Goal: Task Accomplishment & Management: Complete application form

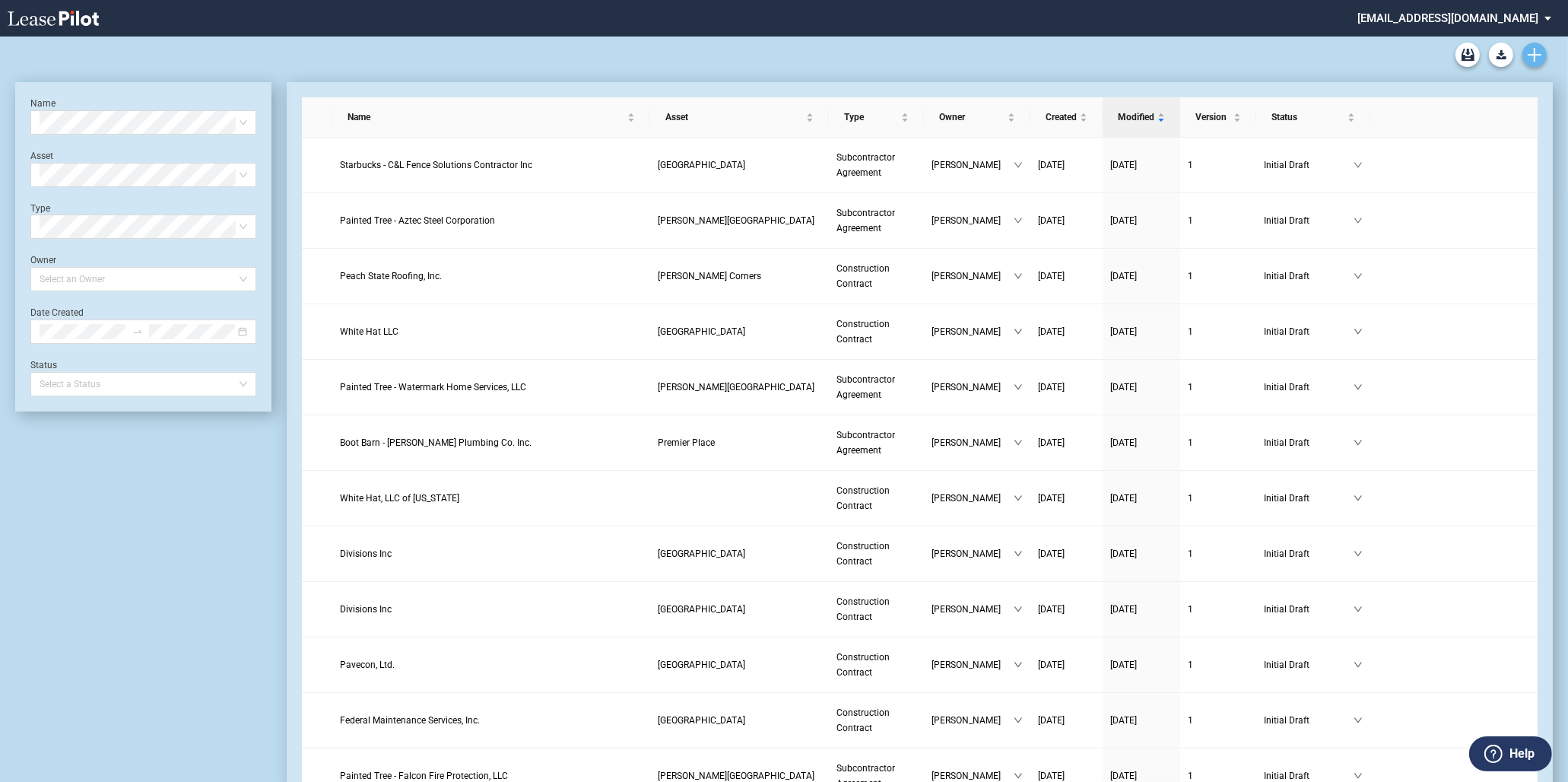
click at [1528, 56] on icon "Create new document" at bounding box center [1535, 55] width 14 height 14
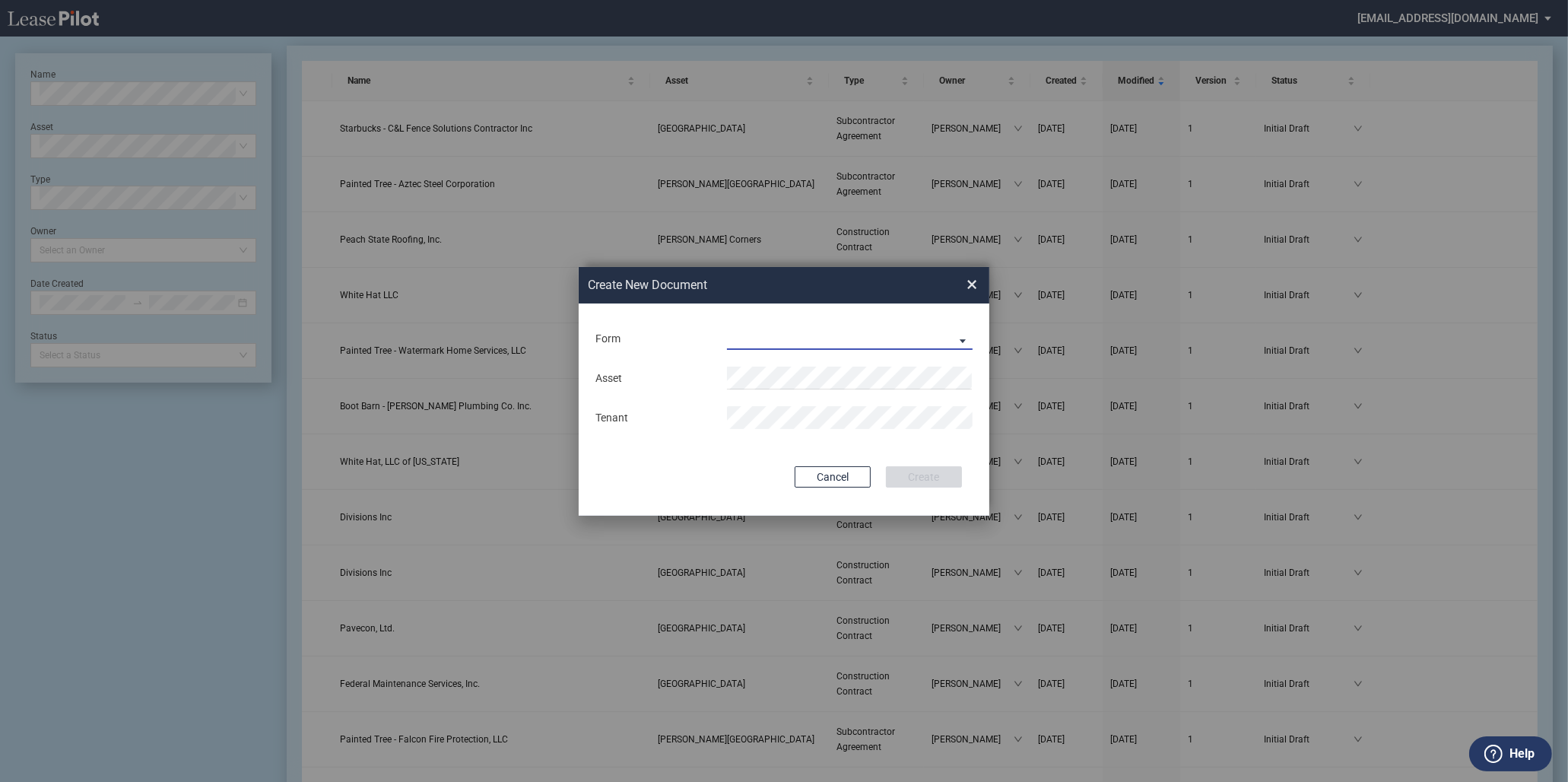
click at [922, 346] on md-select "Construction Contract Subcontractor Agreement" at bounding box center [849, 339] width 246 height 23
click at [829, 343] on div "Construction Contract" at bounding box center [786, 340] width 117 height 17
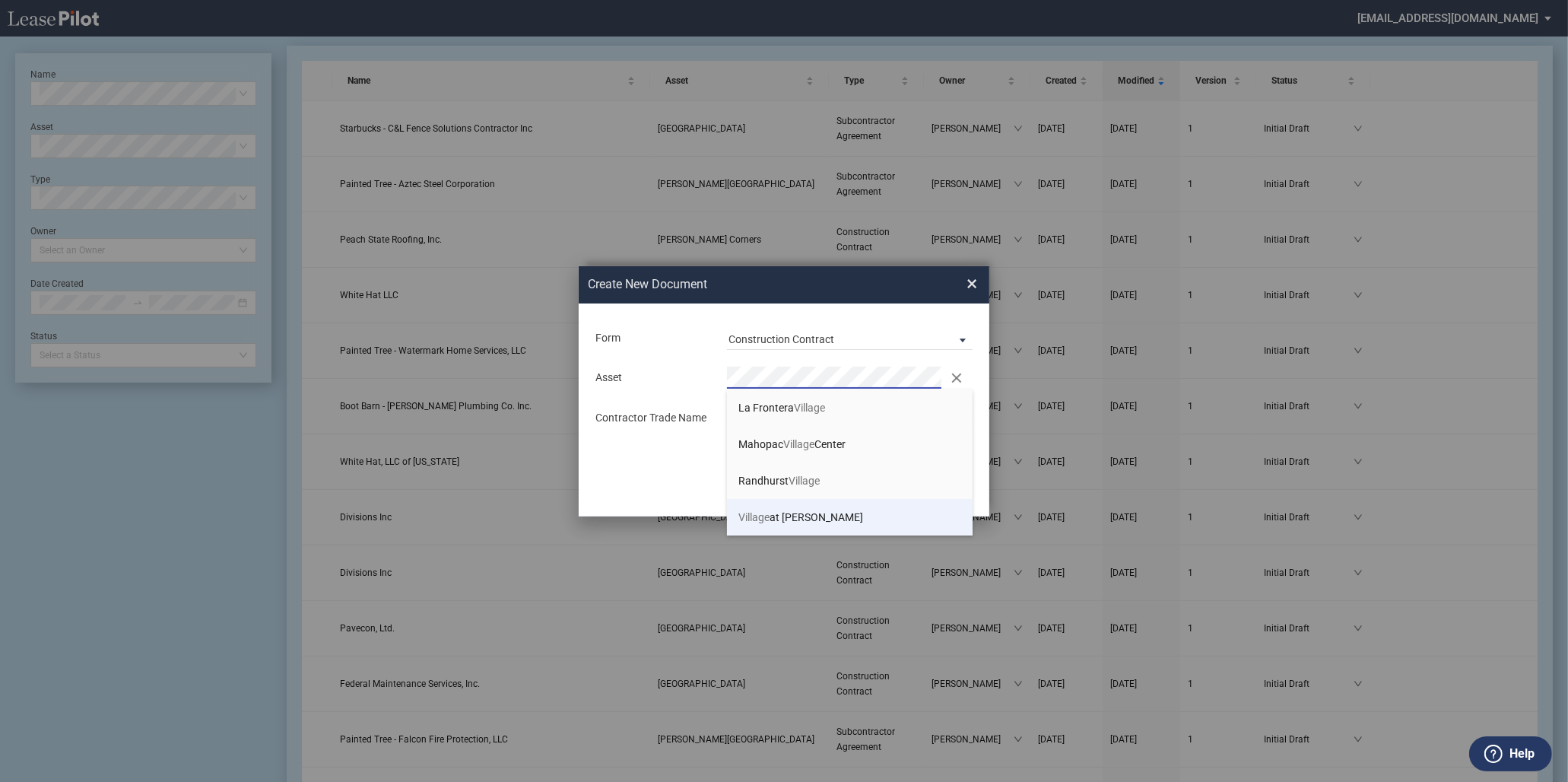
click at [794, 519] on span "Village at Allen" at bounding box center [801, 517] width 125 height 12
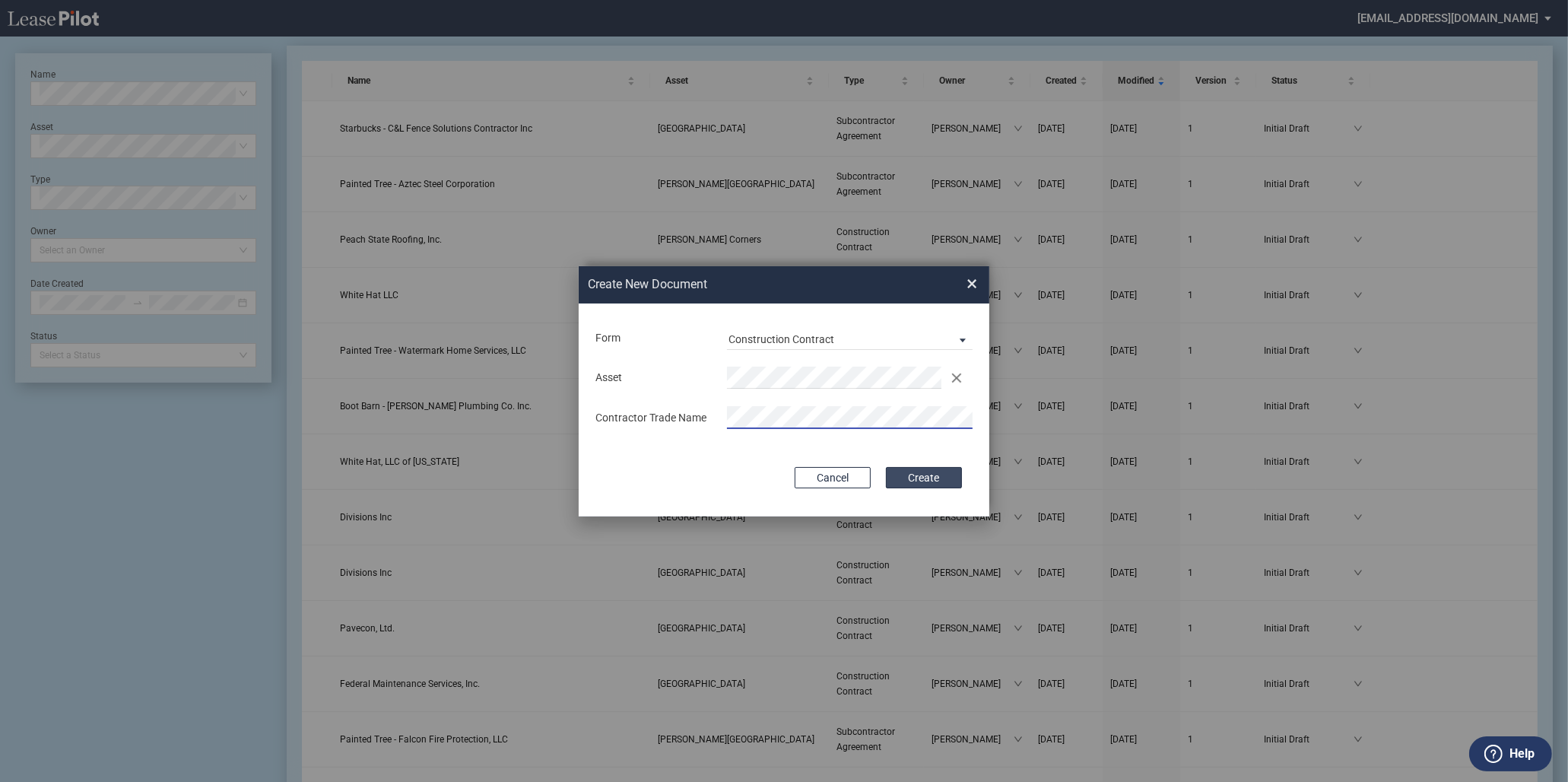
click at [936, 470] on button "Create" at bounding box center [924, 478] width 76 height 22
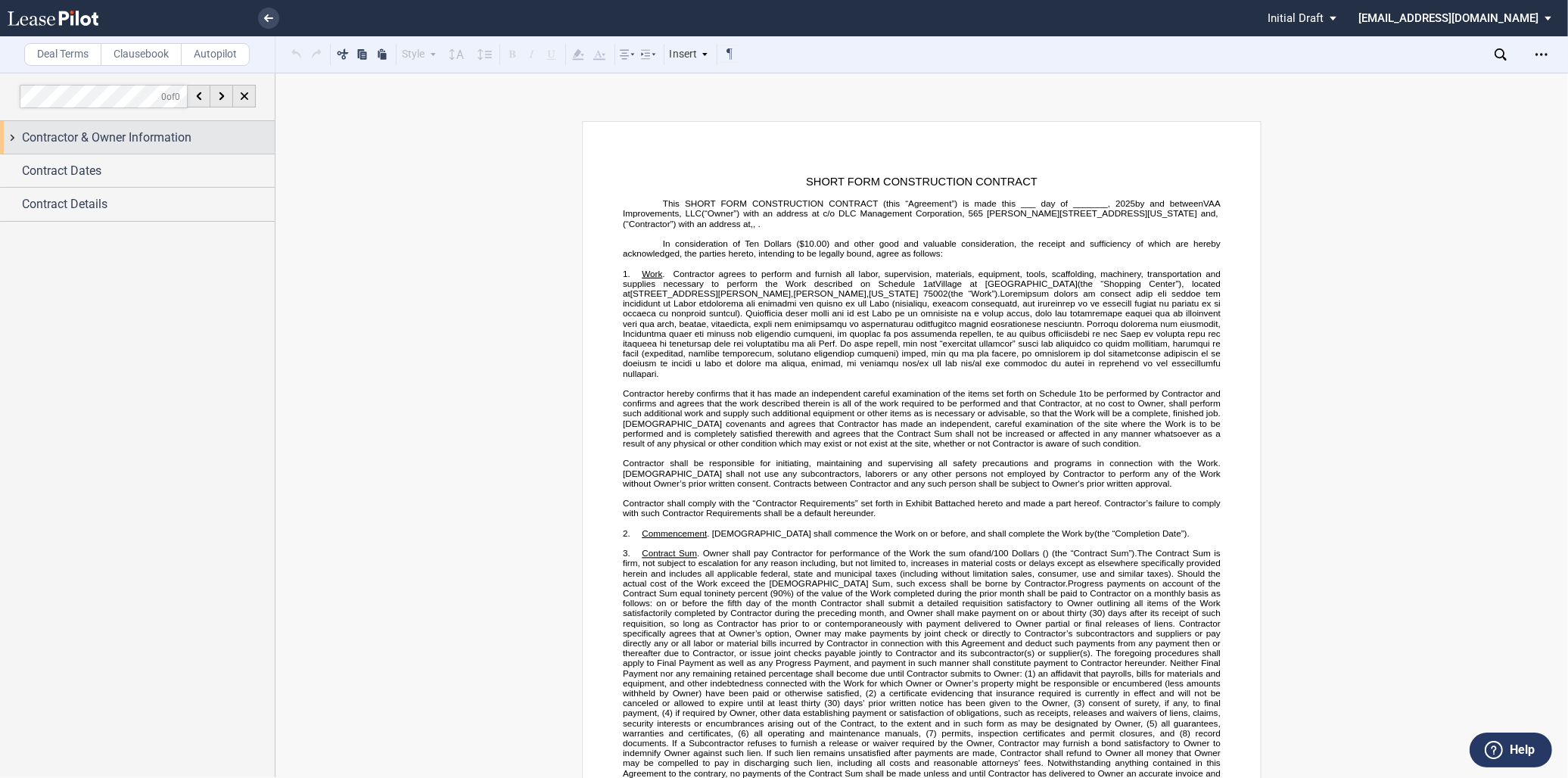
click at [194, 148] on div "Contractor & Owner Information" at bounding box center [137, 138] width 274 height 33
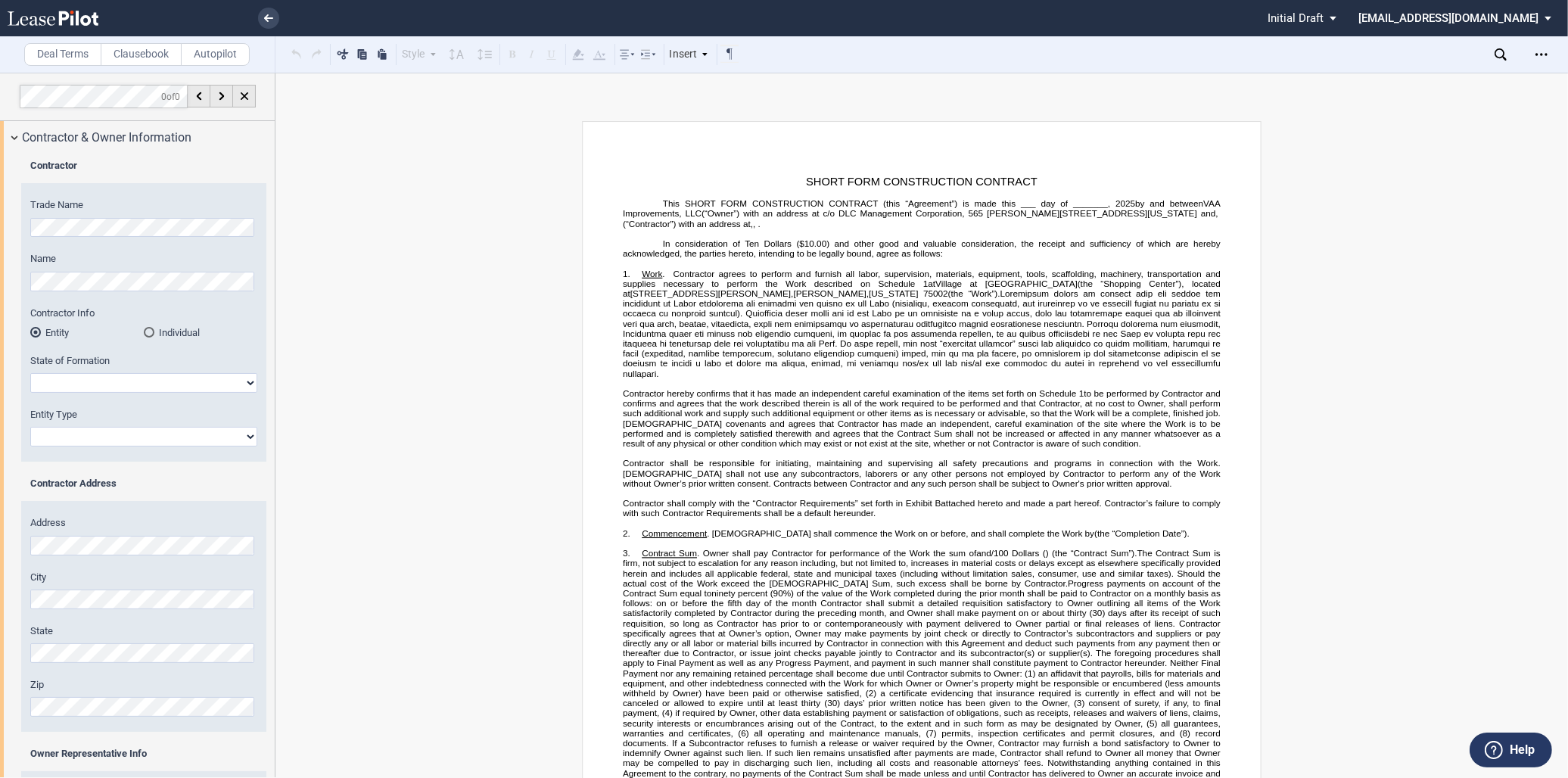
click at [0, 217] on html ".bocls-1{fill:#26354a;fill-rule:evenodd} Loading... × Pending... Pending... Ini…" at bounding box center [784, 389] width 1568 height 778
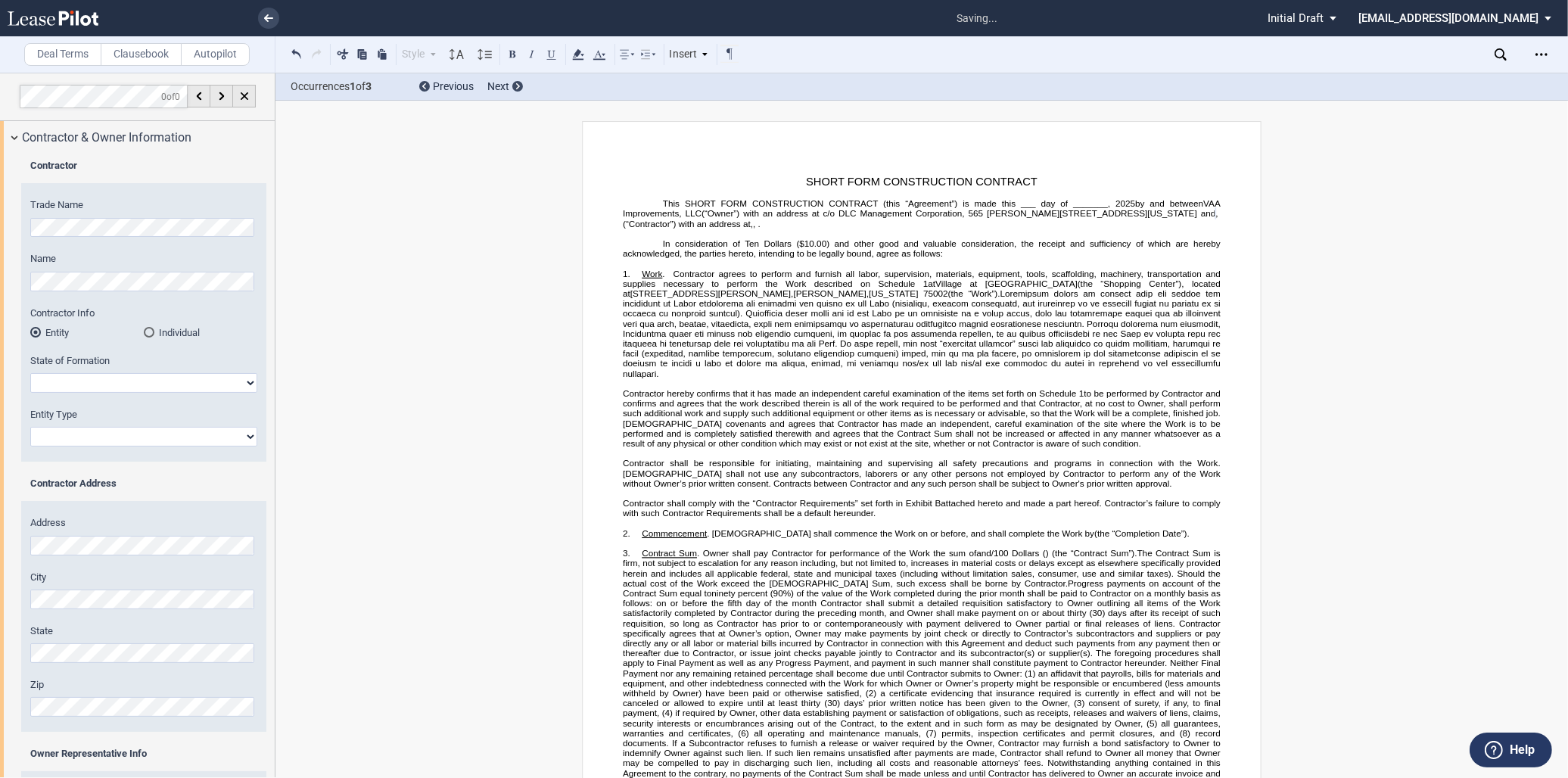
click at [116, 373] on div "[US_STATE] [US_STATE] [US_STATE] [US_STATE] [US_STATE] [US_STATE] [US_STATE] [U…" at bounding box center [144, 383] width 227 height 20
click at [124, 382] on select "[US_STATE] [US_STATE] [US_STATE] [US_STATE] [US_STATE] [US_STATE] [US_STATE] [U…" at bounding box center [144, 383] width 227 height 20
click at [198, 378] on select "[US_STATE] [US_STATE] [US_STATE] [US_STATE] [US_STATE] [US_STATE] [US_STATE] [U…" at bounding box center [144, 383] width 227 height 20
select select "[US_STATE]"
click at [30, 373] on select "[US_STATE] [US_STATE] [US_STATE] [US_STATE] [US_STATE] [US_STATE] [US_STATE] [U…" at bounding box center [144, 383] width 227 height 20
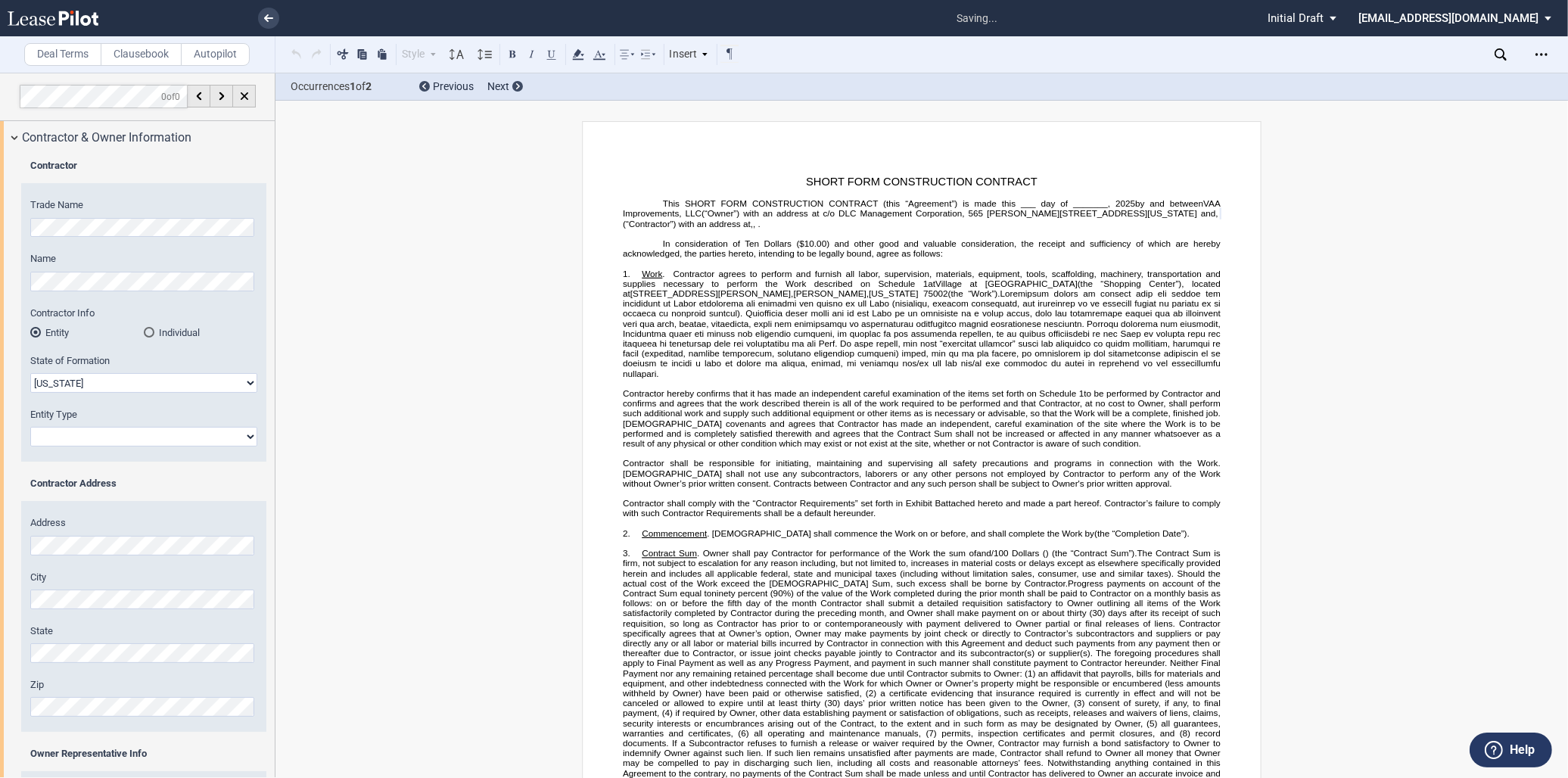
click at [141, 438] on select "Corporation Limited Liability Company General Partnership Limited Partnership O…" at bounding box center [144, 437] width 227 height 20
select select "Limited Liability Company"
click at [30, 427] on select "Corporation Limited Liability Company General Partnership Limited Partnership O…" at bounding box center [144, 437] width 227 height 20
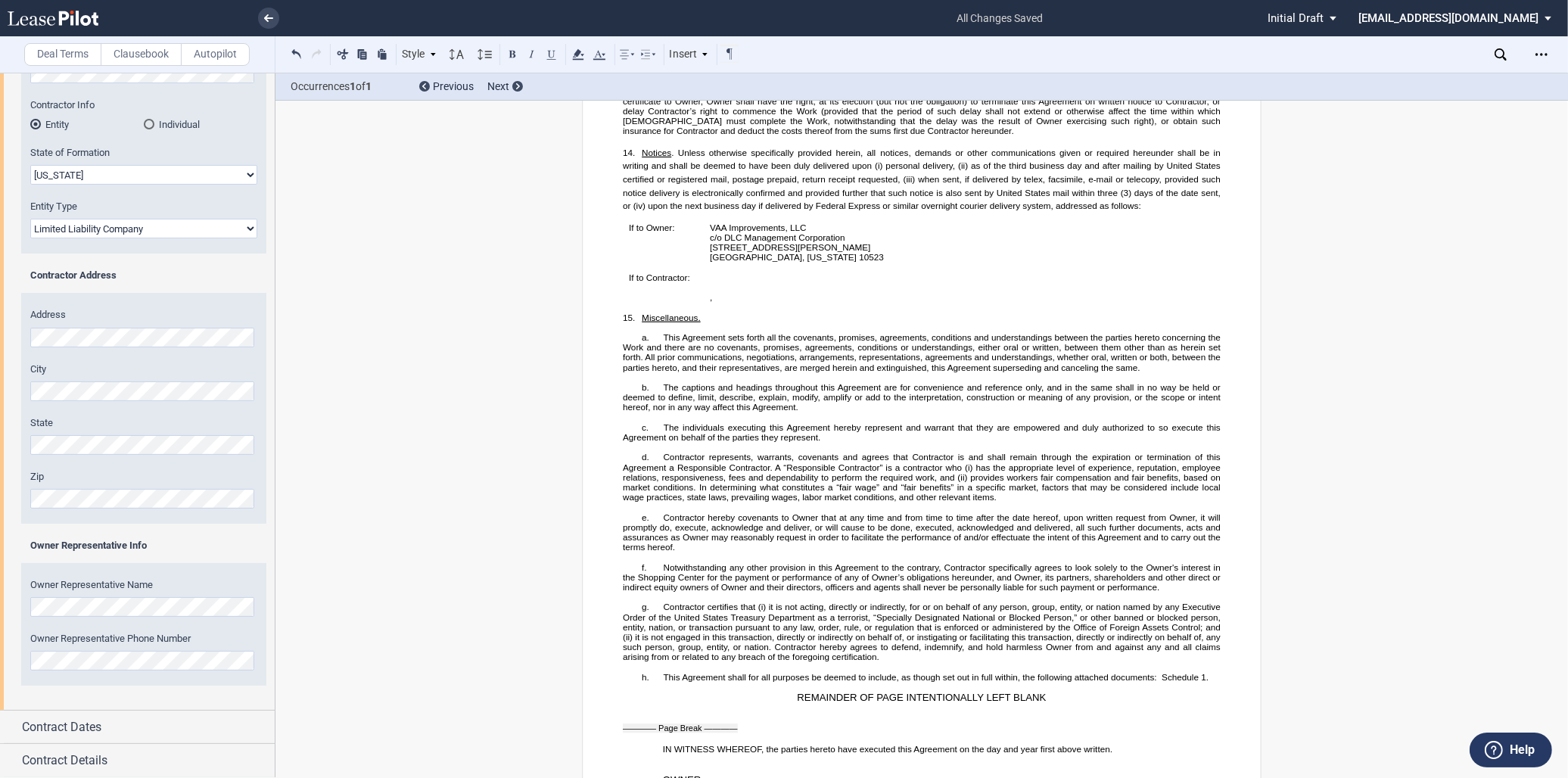
scroll to position [3171, 0]
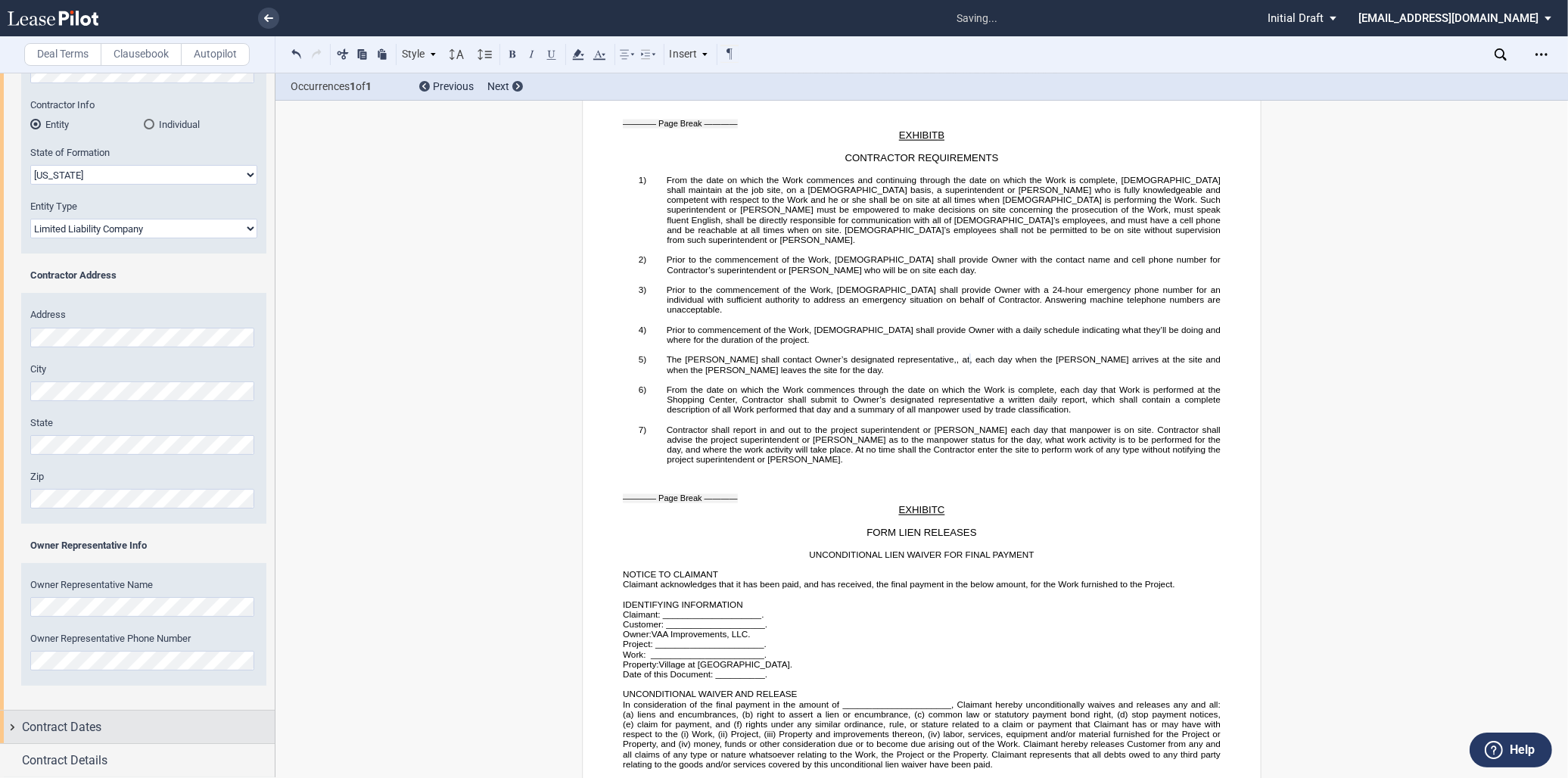
click at [108, 727] on div "Contract Dates" at bounding box center [148, 728] width 253 height 18
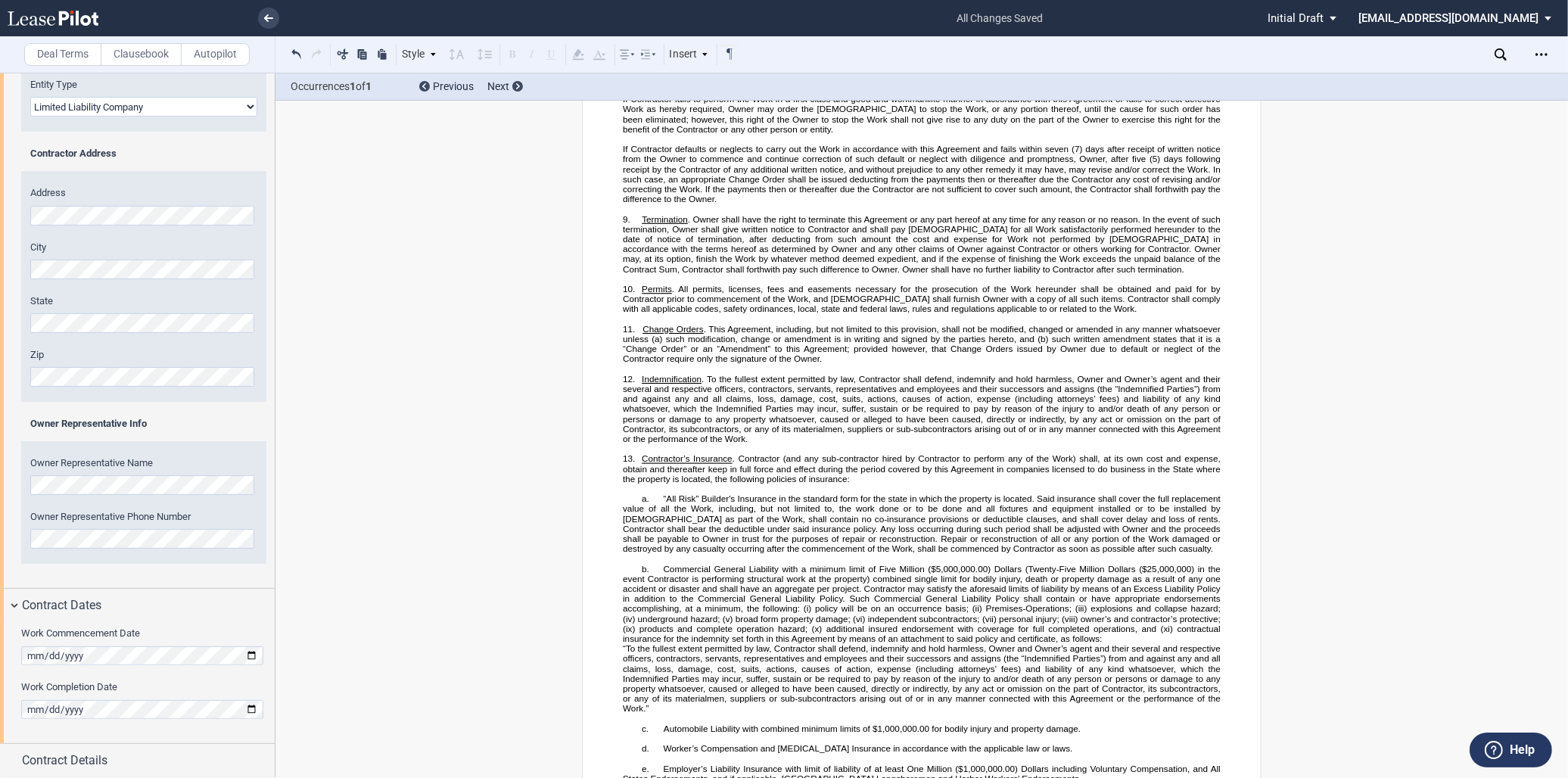
scroll to position [152, 0]
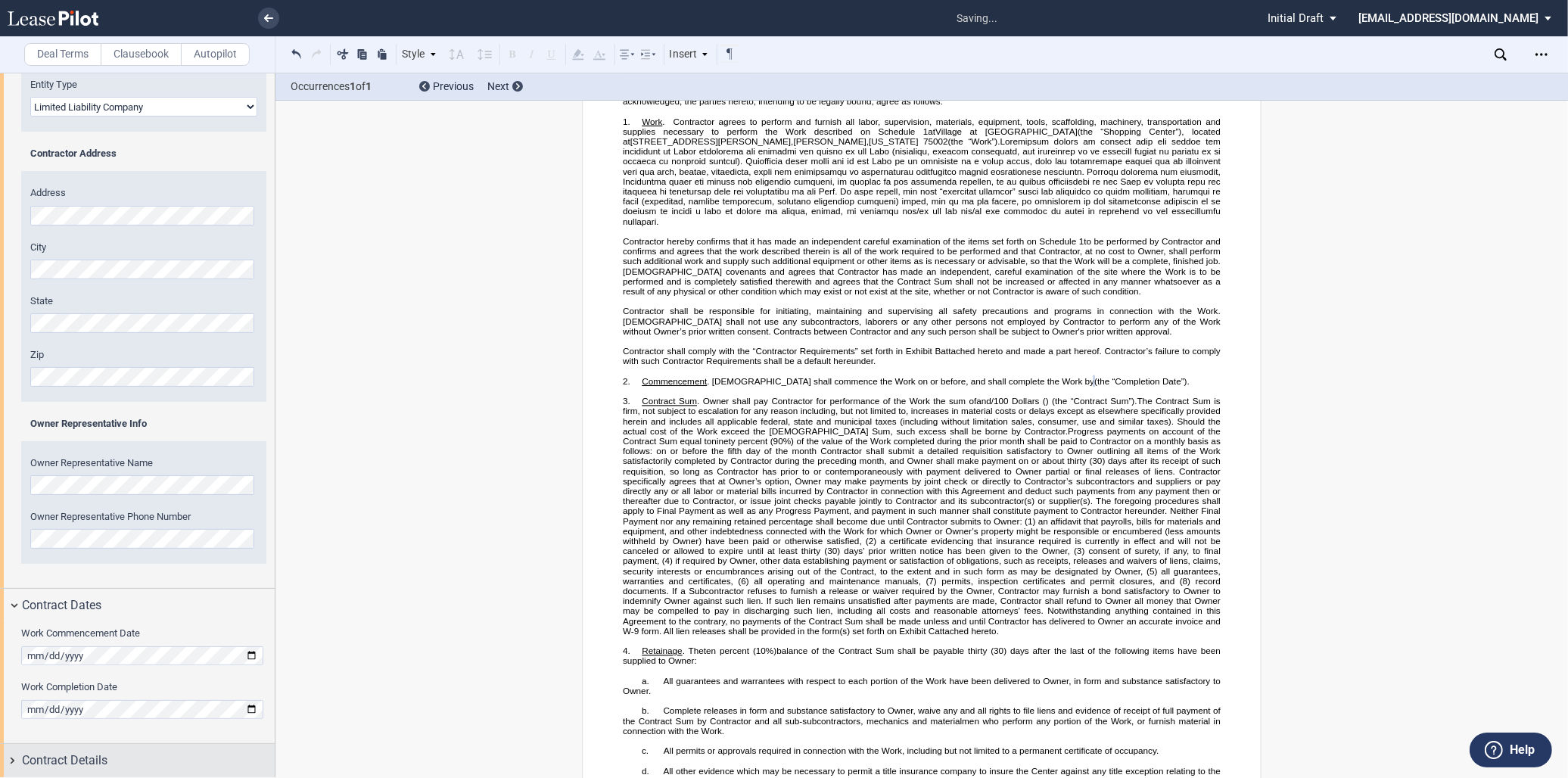
click at [108, 754] on div "Contract Details" at bounding box center [148, 761] width 253 height 18
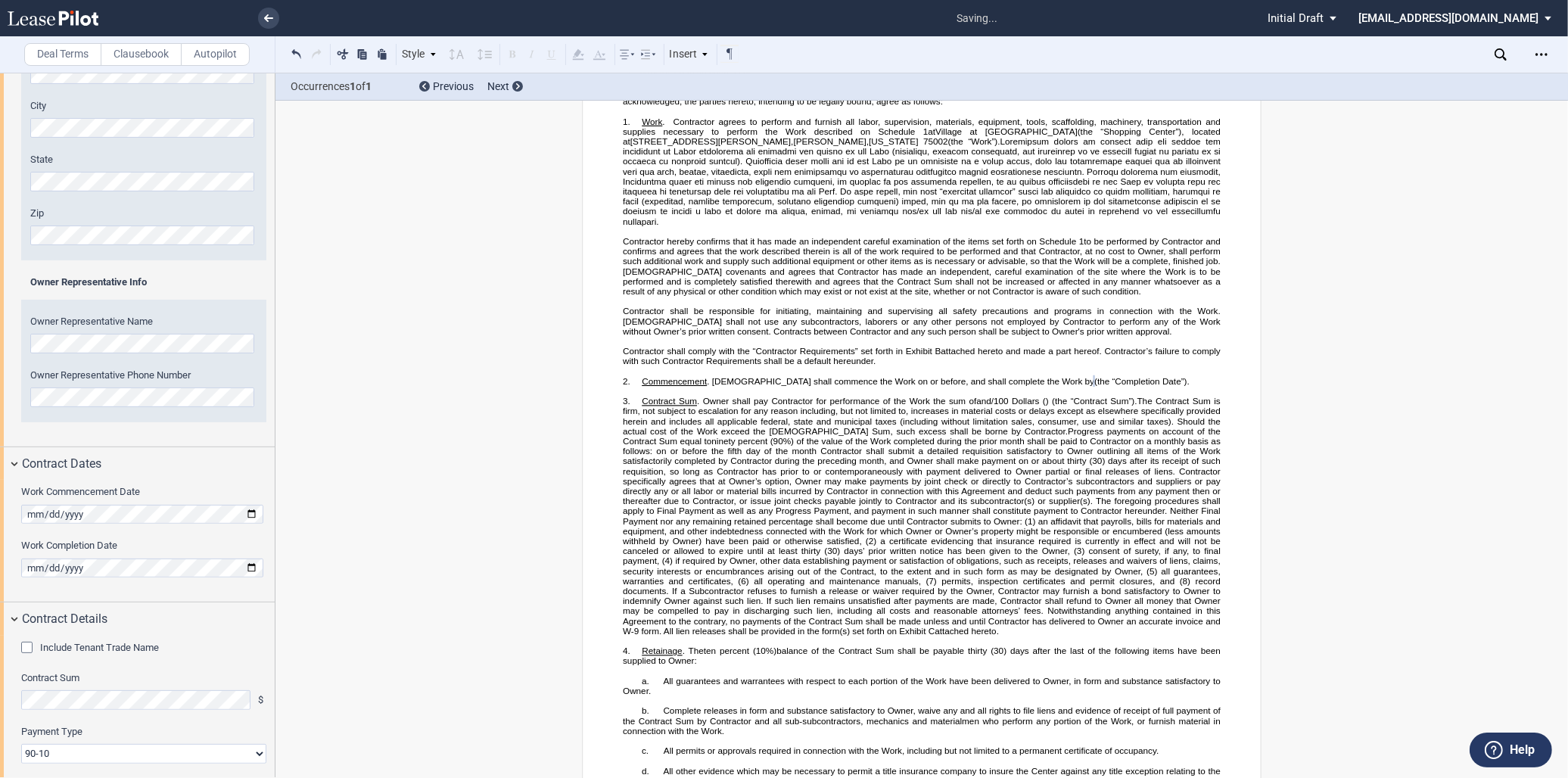
scroll to position [667, 0]
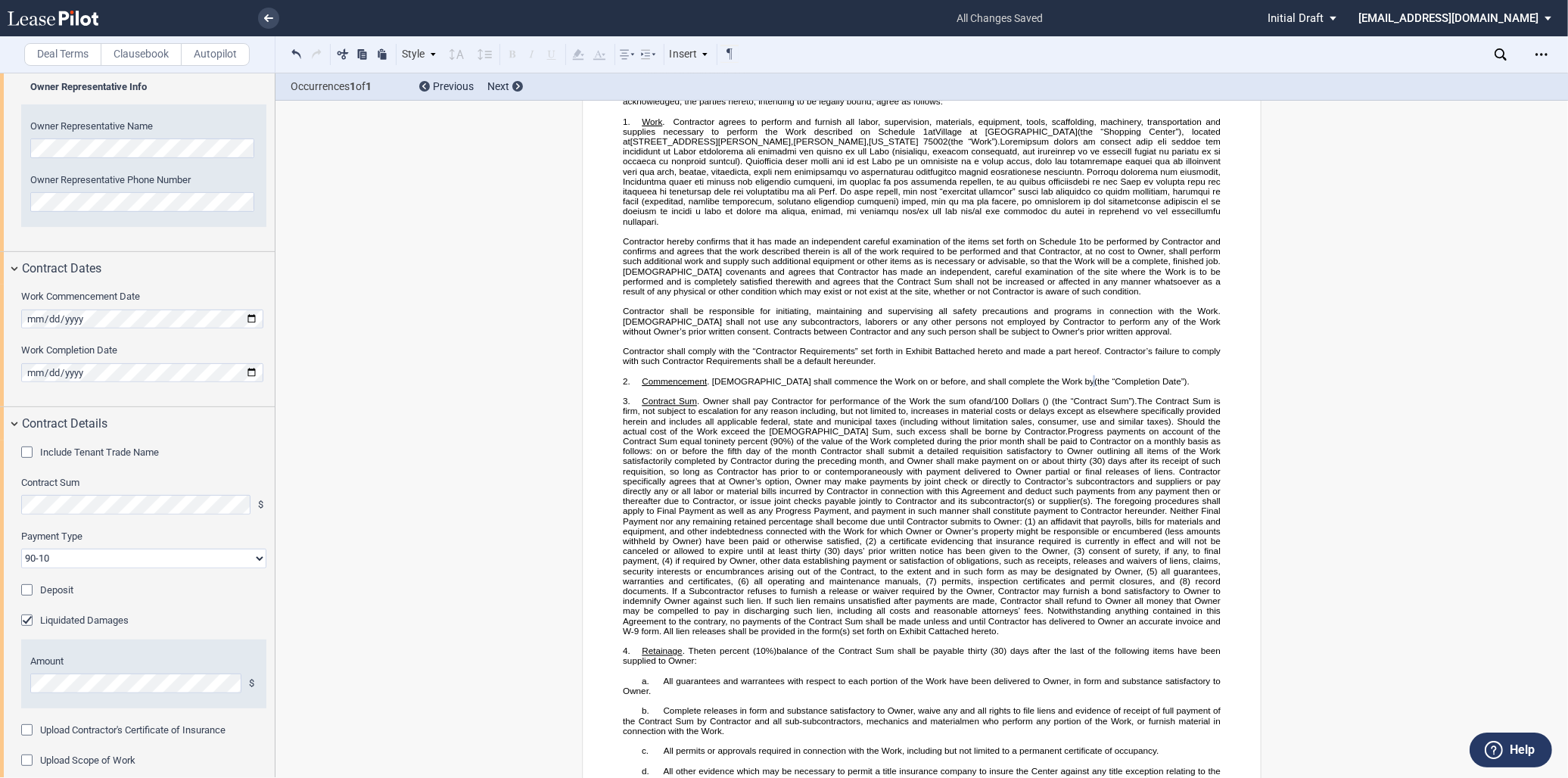
click at [26, 454] on div "Include Tenant Trade Name" at bounding box center [29, 454] width 15 height 15
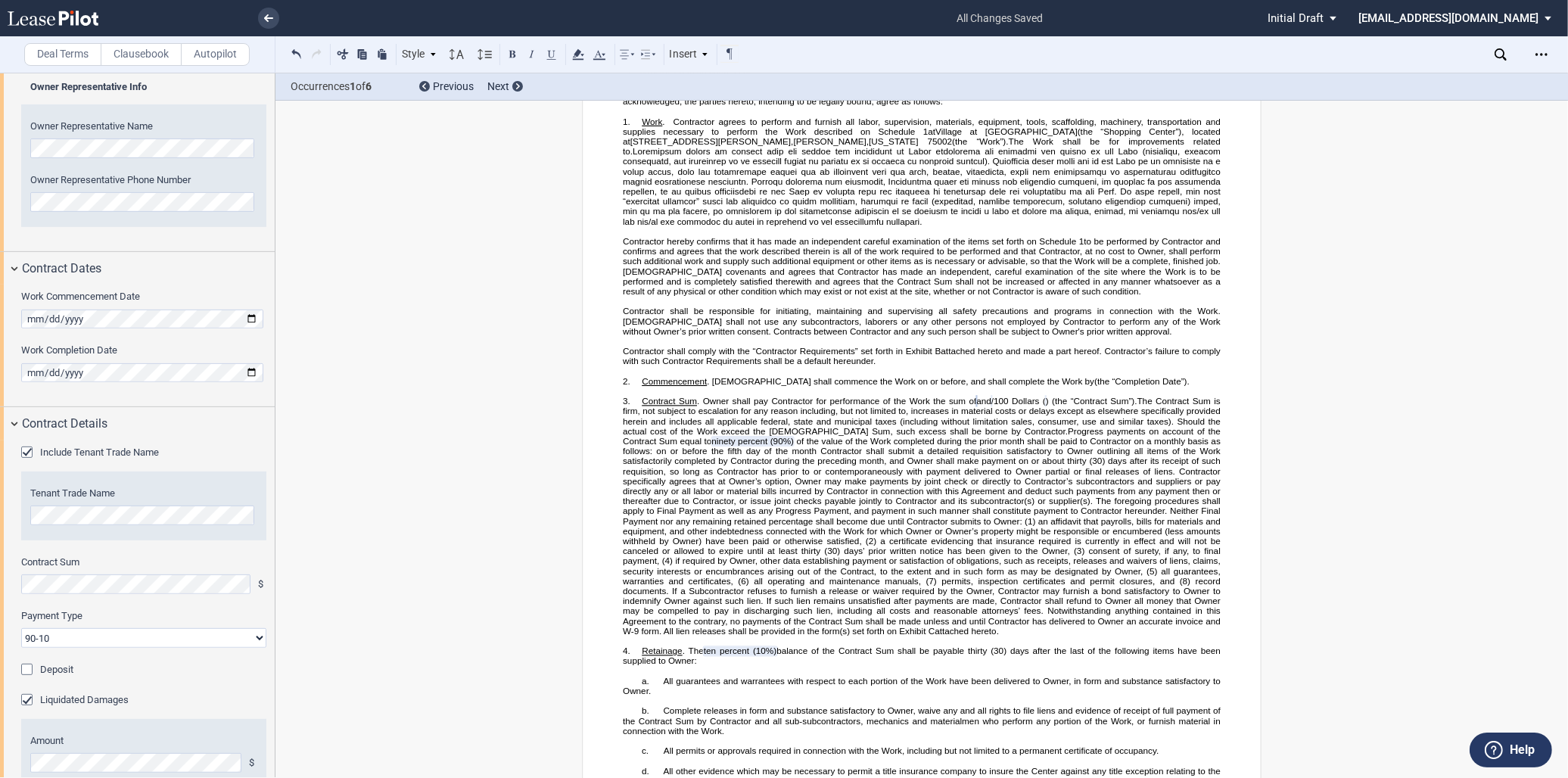
click at [109, 645] on select "90-10 30-30-30-10 100 Upon Completion" at bounding box center [144, 638] width 246 height 20
select select "100 Upon Completion"
click at [21, 629] on select "90-10 30-30-30-10 100 Upon Completion" at bounding box center [144, 638] width 246 height 20
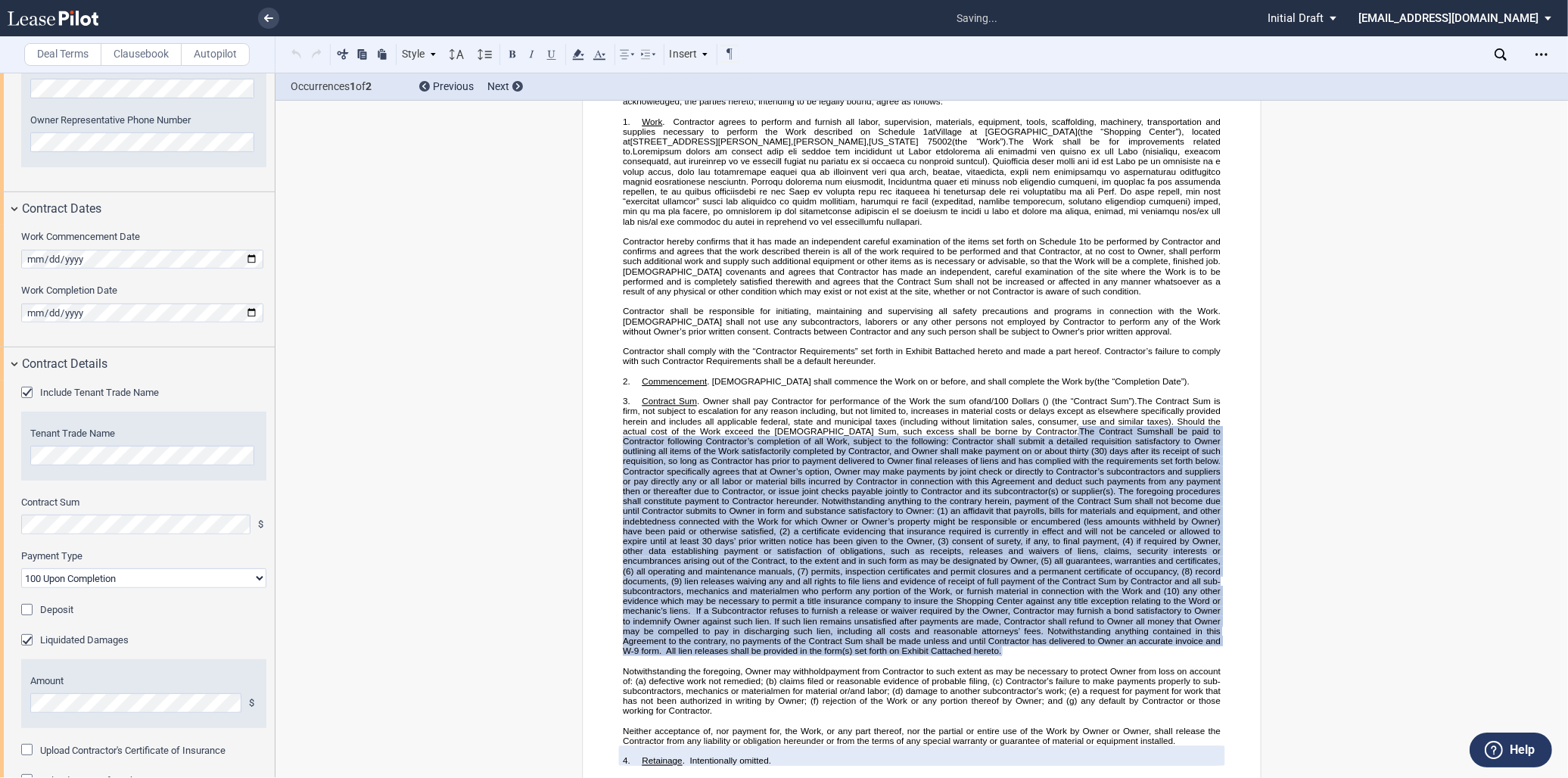
scroll to position [751, 0]
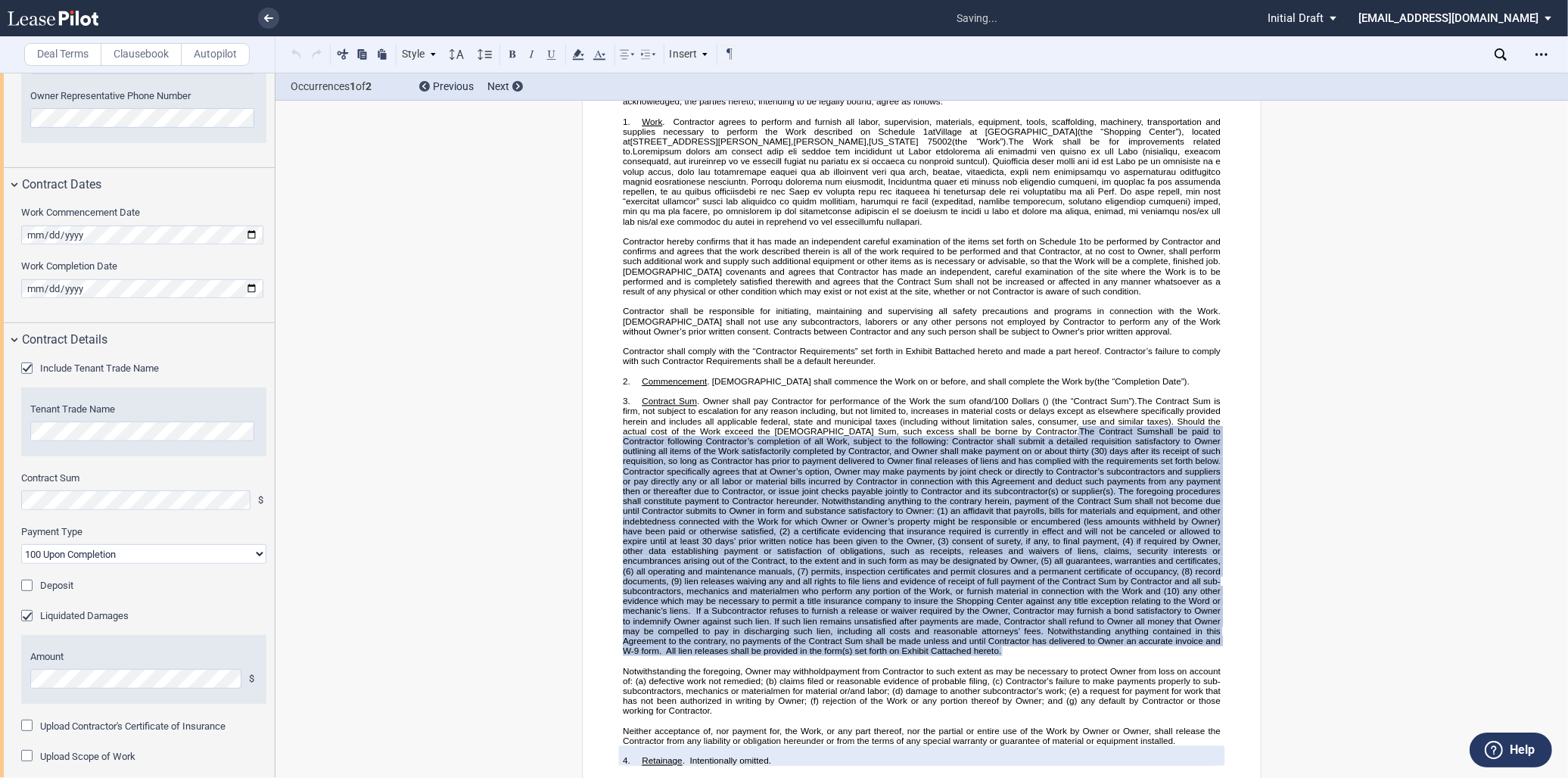
click at [29, 588] on div "Deposit" at bounding box center [29, 588] width 15 height 15
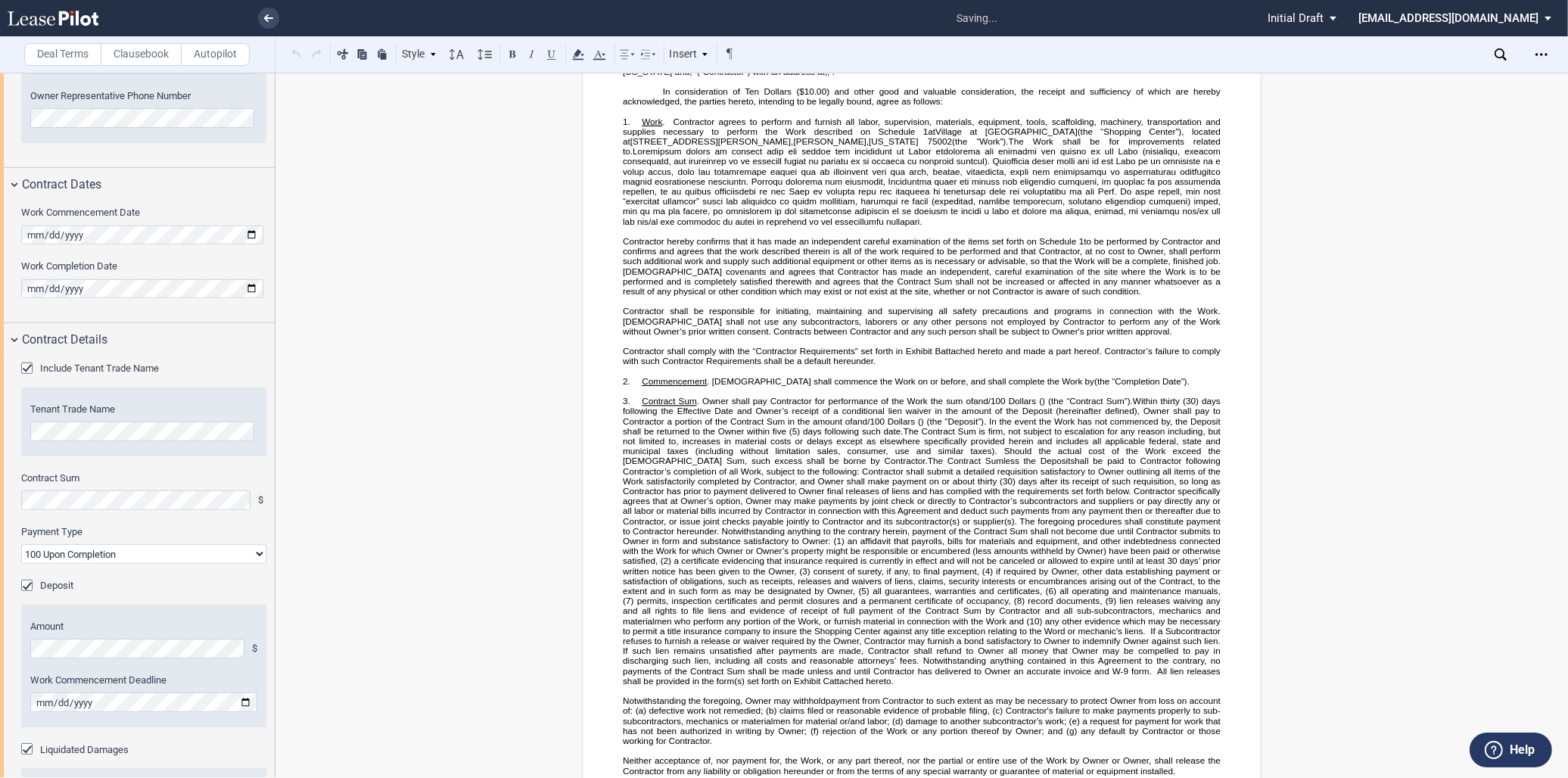
scroll to position [162, 0]
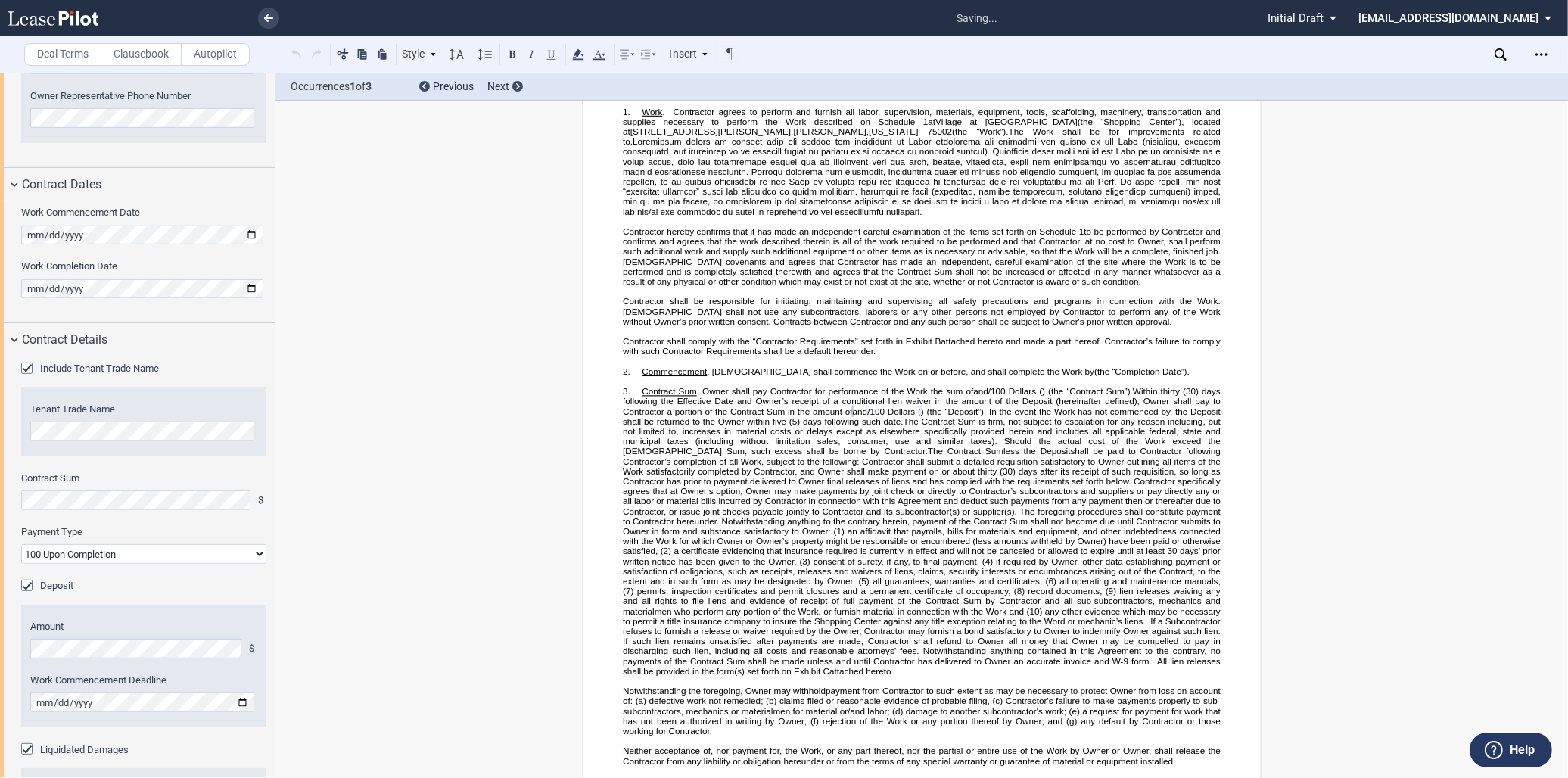
click at [125, 598] on div "Include Tenant Trade Name Tenant Trade Name Contract Sum $ Payment Type 90-10 3…" at bounding box center [137, 640] width 274 height 566
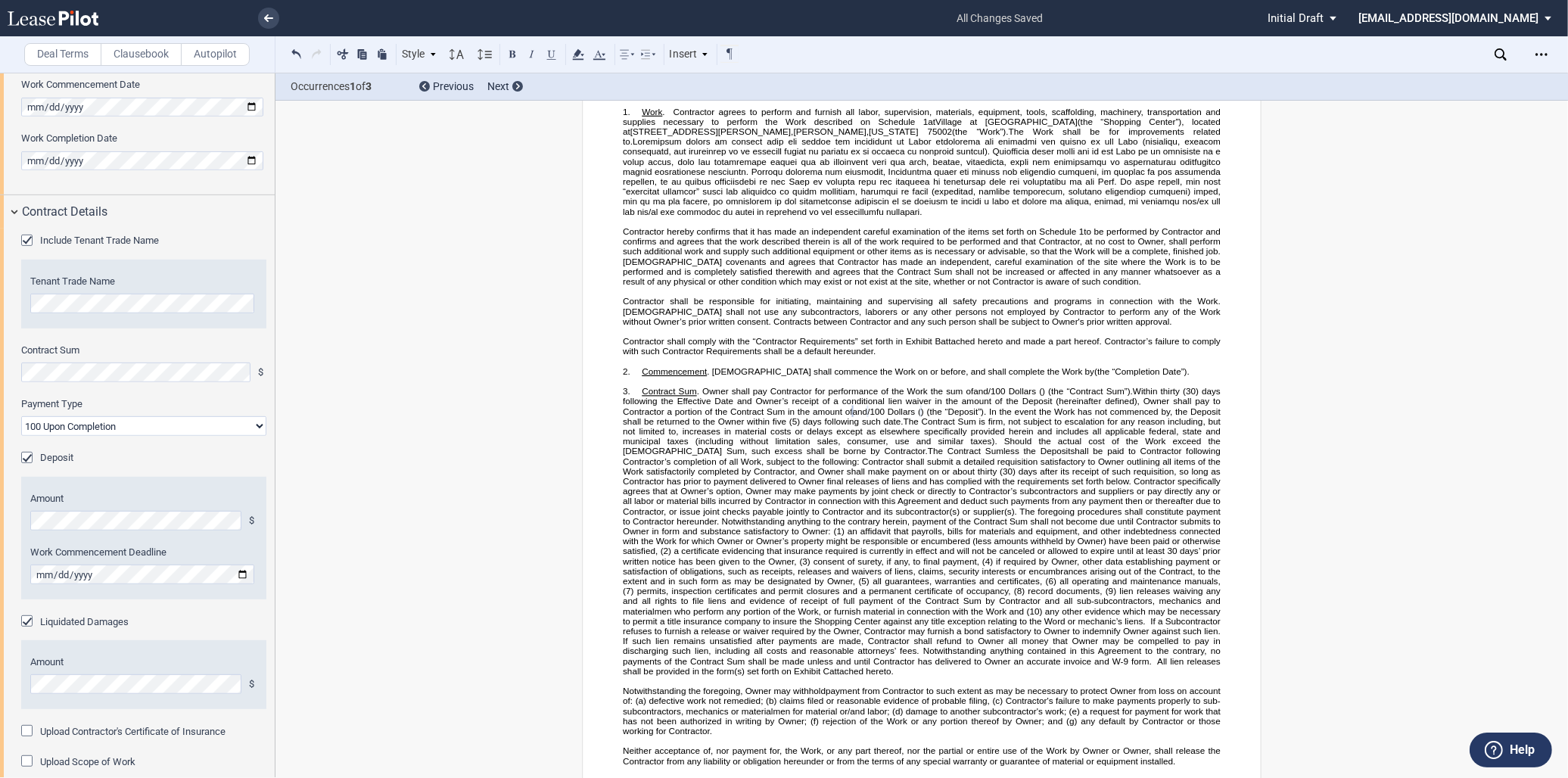
scroll to position [897, 0]
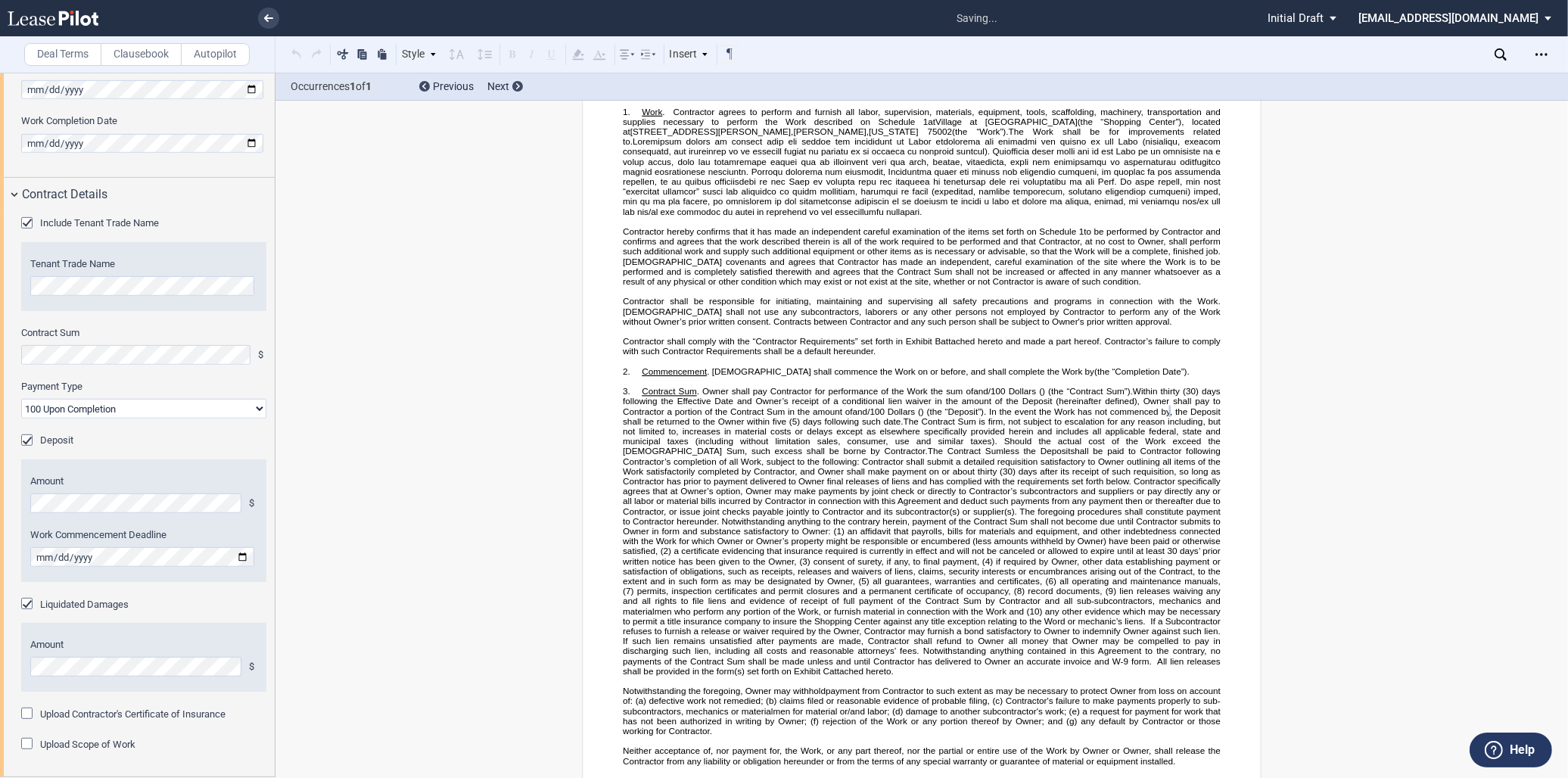
click at [175, 586] on div "Amount $ Work Commencement Deadline" at bounding box center [144, 531] width 246 height 134
click at [28, 601] on div "Liquidated Damages" at bounding box center [29, 606] width 15 height 15
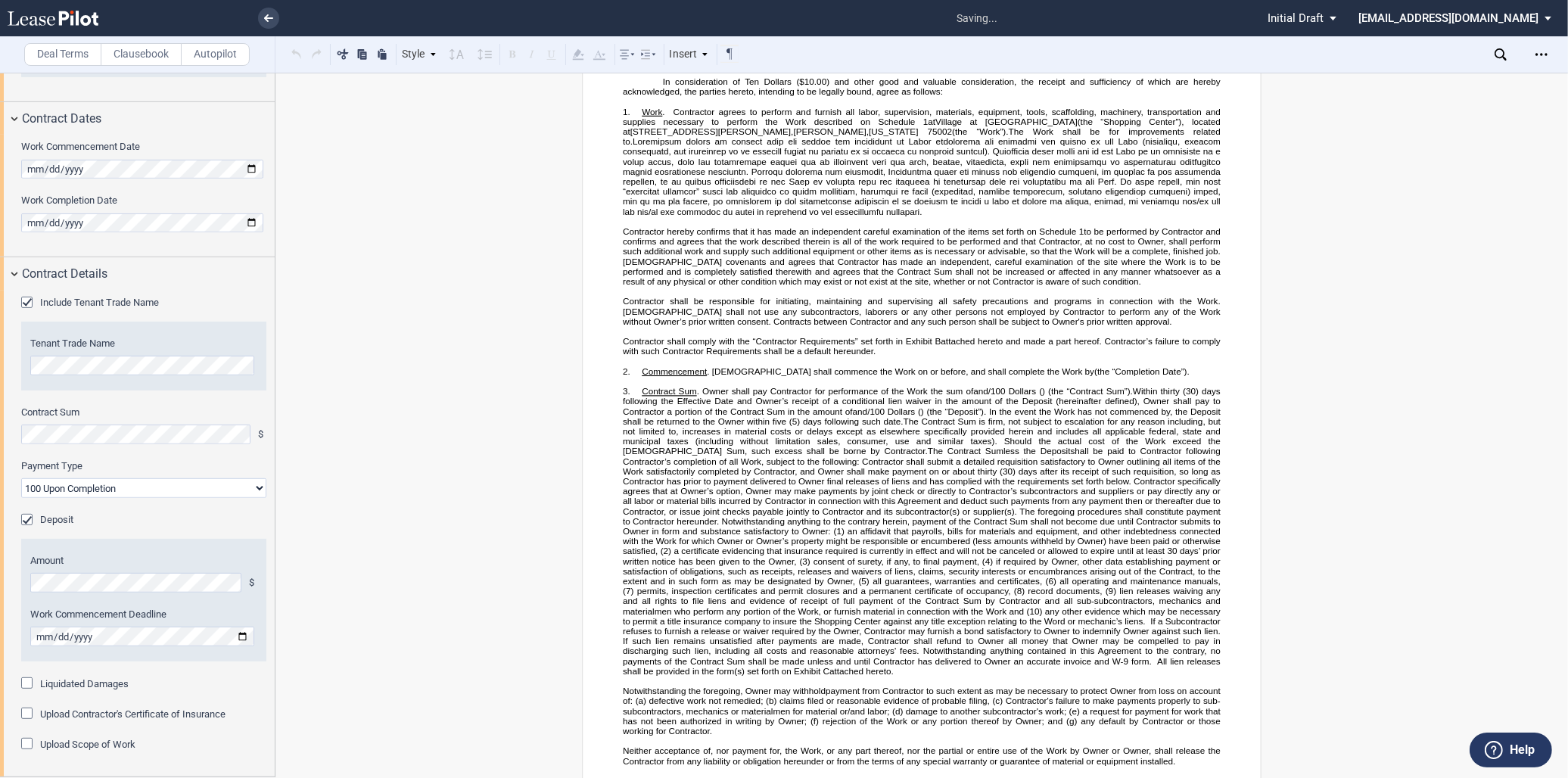
click at [25, 743] on div "Upload Scope of Work" at bounding box center [29, 746] width 15 height 15
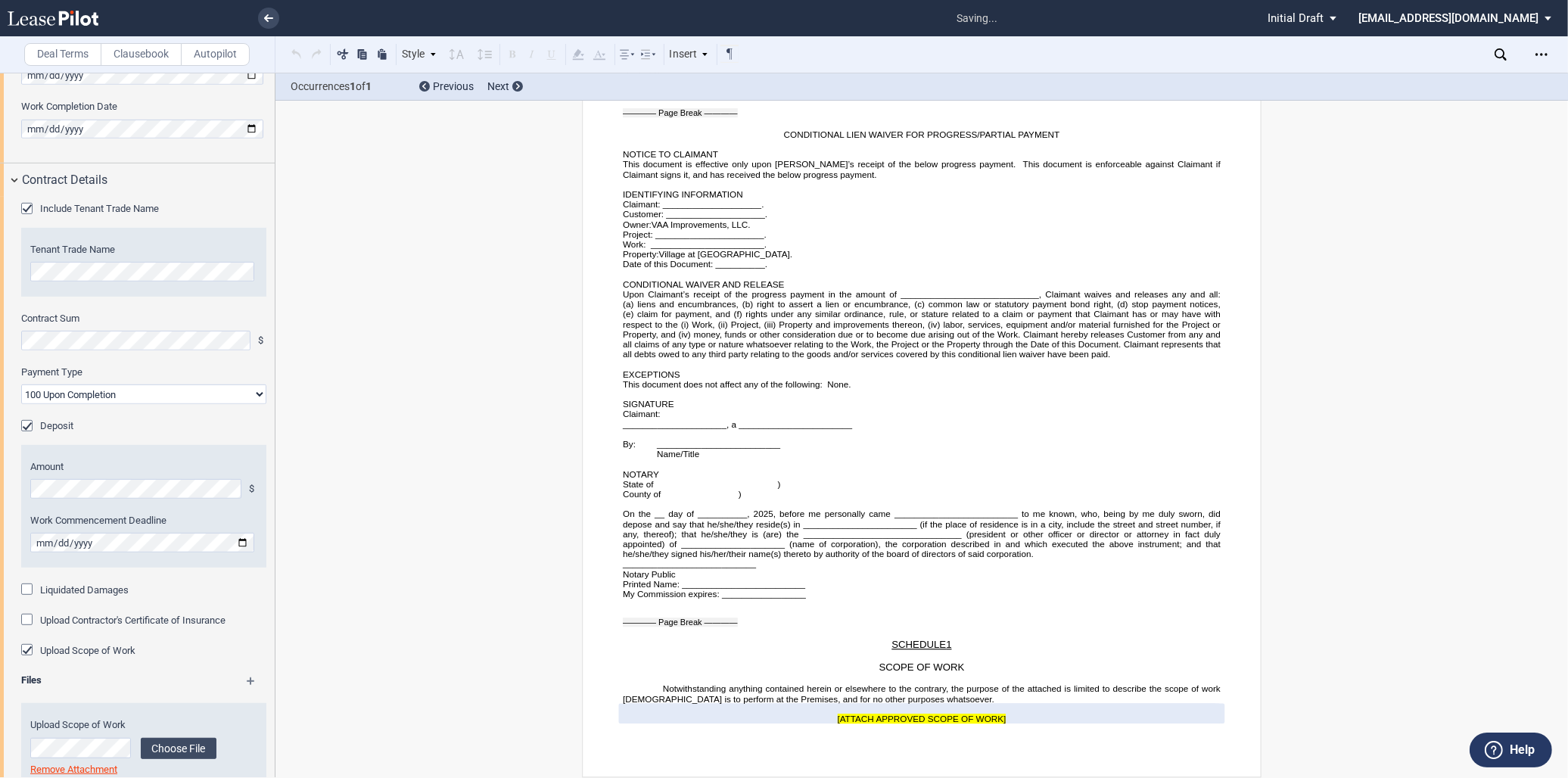
scroll to position [950, 0]
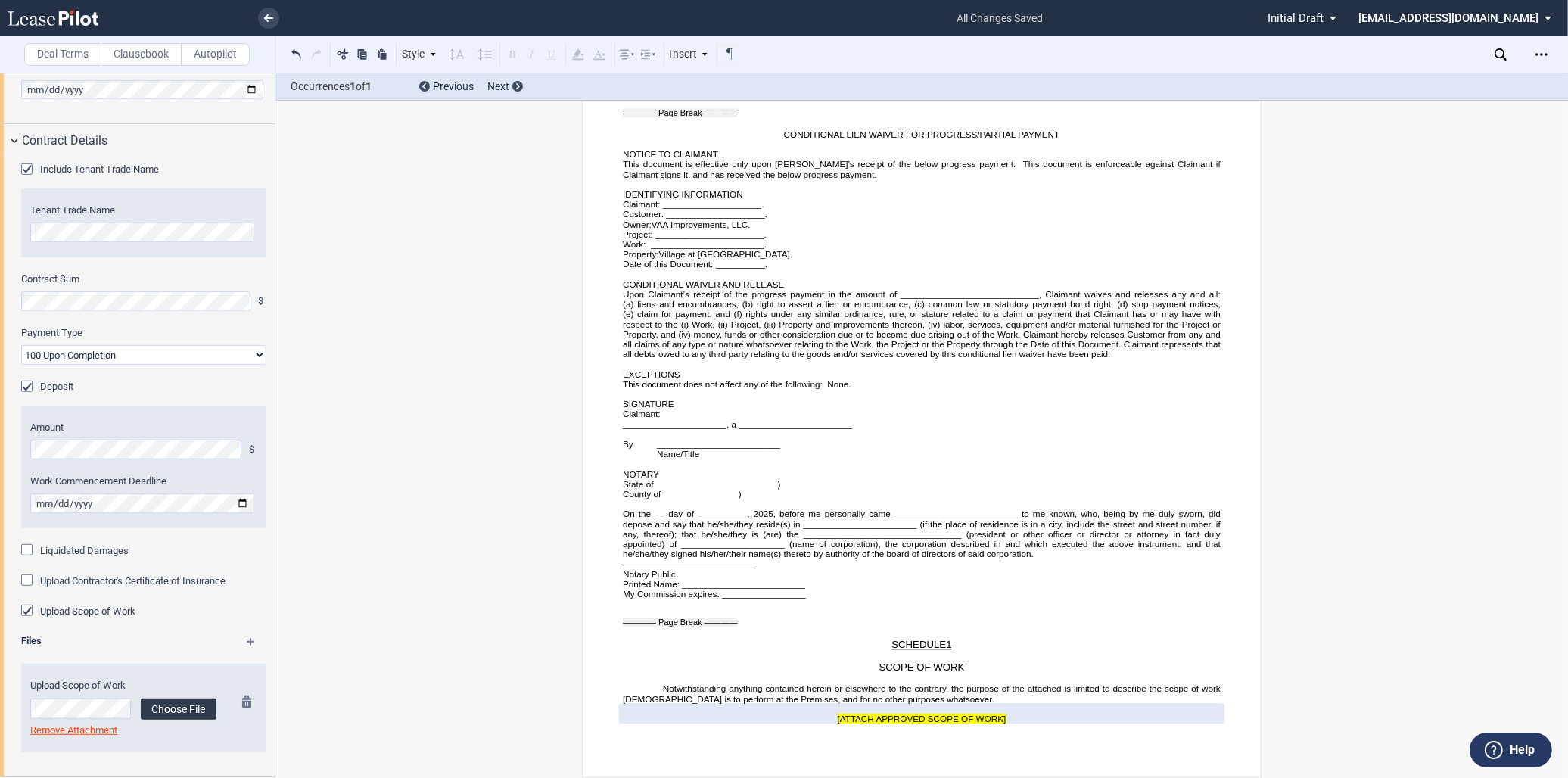
click at [179, 705] on label "Choose File" at bounding box center [179, 710] width 76 height 21
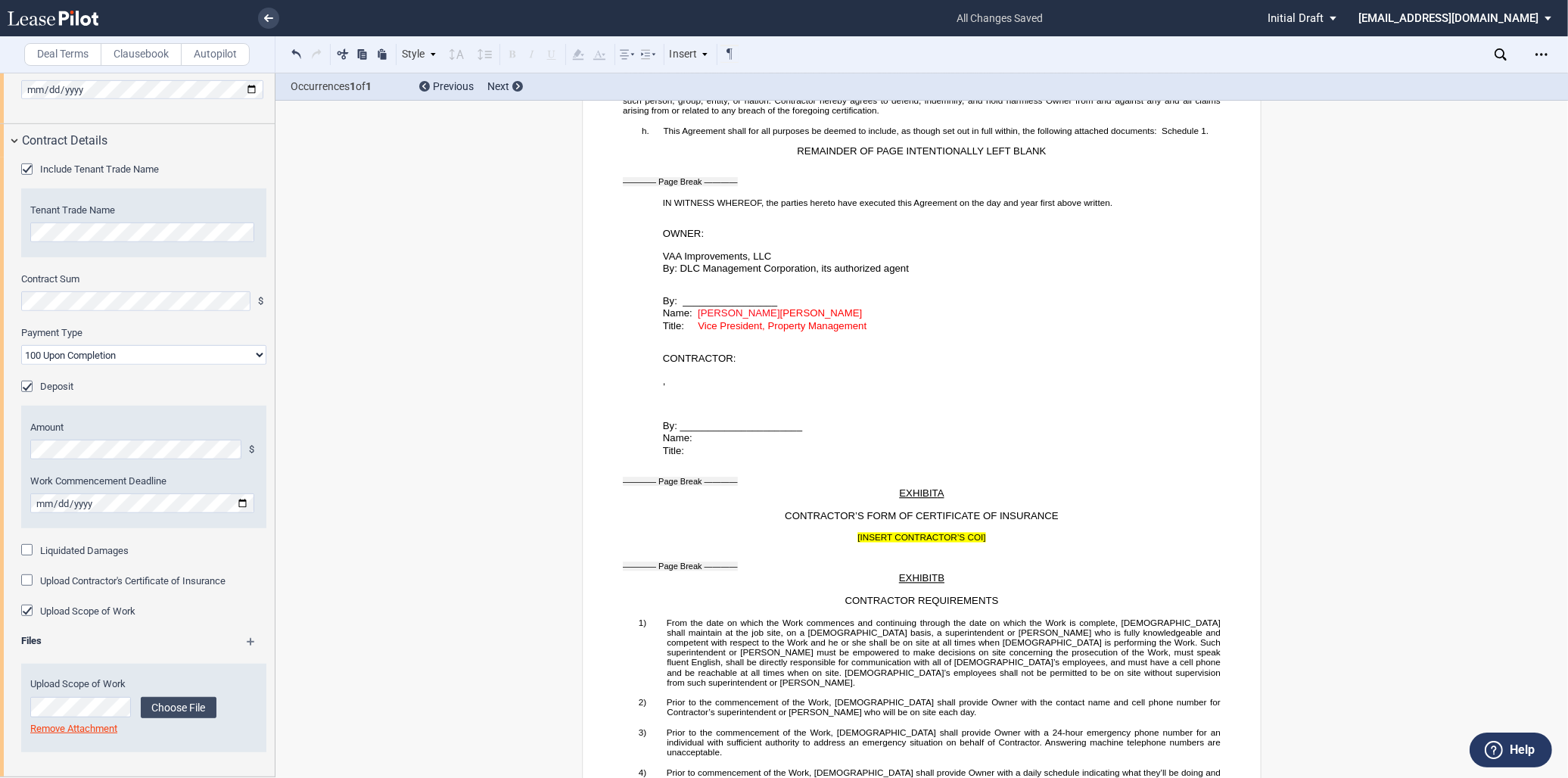
scroll to position [2613, 0]
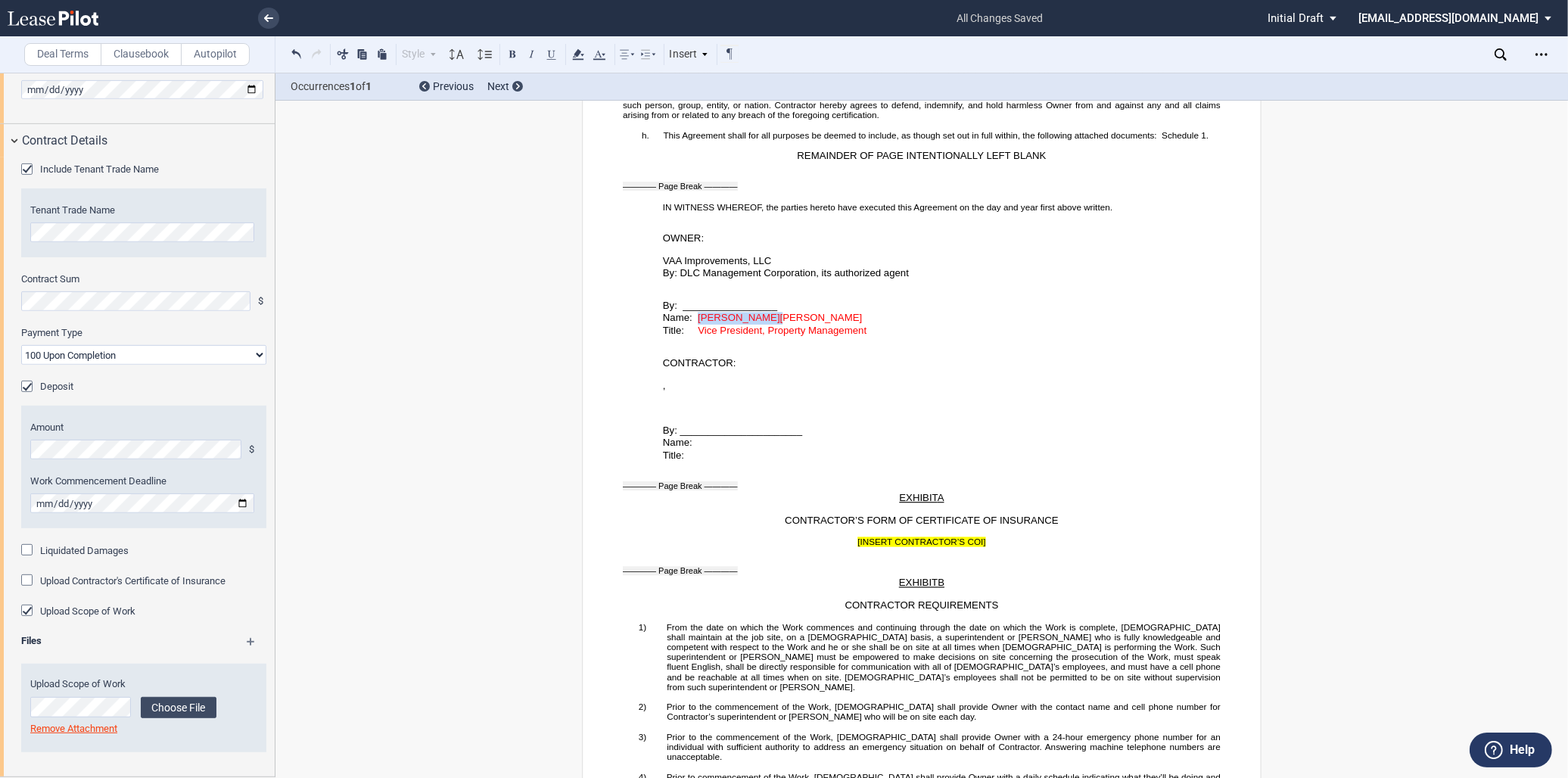
drag, startPoint x: 768, startPoint y: 373, endPoint x: 695, endPoint y: 375, distance: 73.0
click at [695, 324] on span "Name: [PERSON_NAME] [PERSON_NAME]" at bounding box center [763, 318] width 199 height 12
drag, startPoint x: 694, startPoint y: 373, endPoint x: 898, endPoint y: 405, distance: 206.5
click at [898, 405] on div "SHORT FORM CONSTRUCTION CONTRACT ﻿ This SHORT FORM CONSTRUCTION CONTRACT (this …" at bounding box center [922, 457] width 598 height 5789
click at [593, 51] on icon at bounding box center [600, 54] width 18 height 18
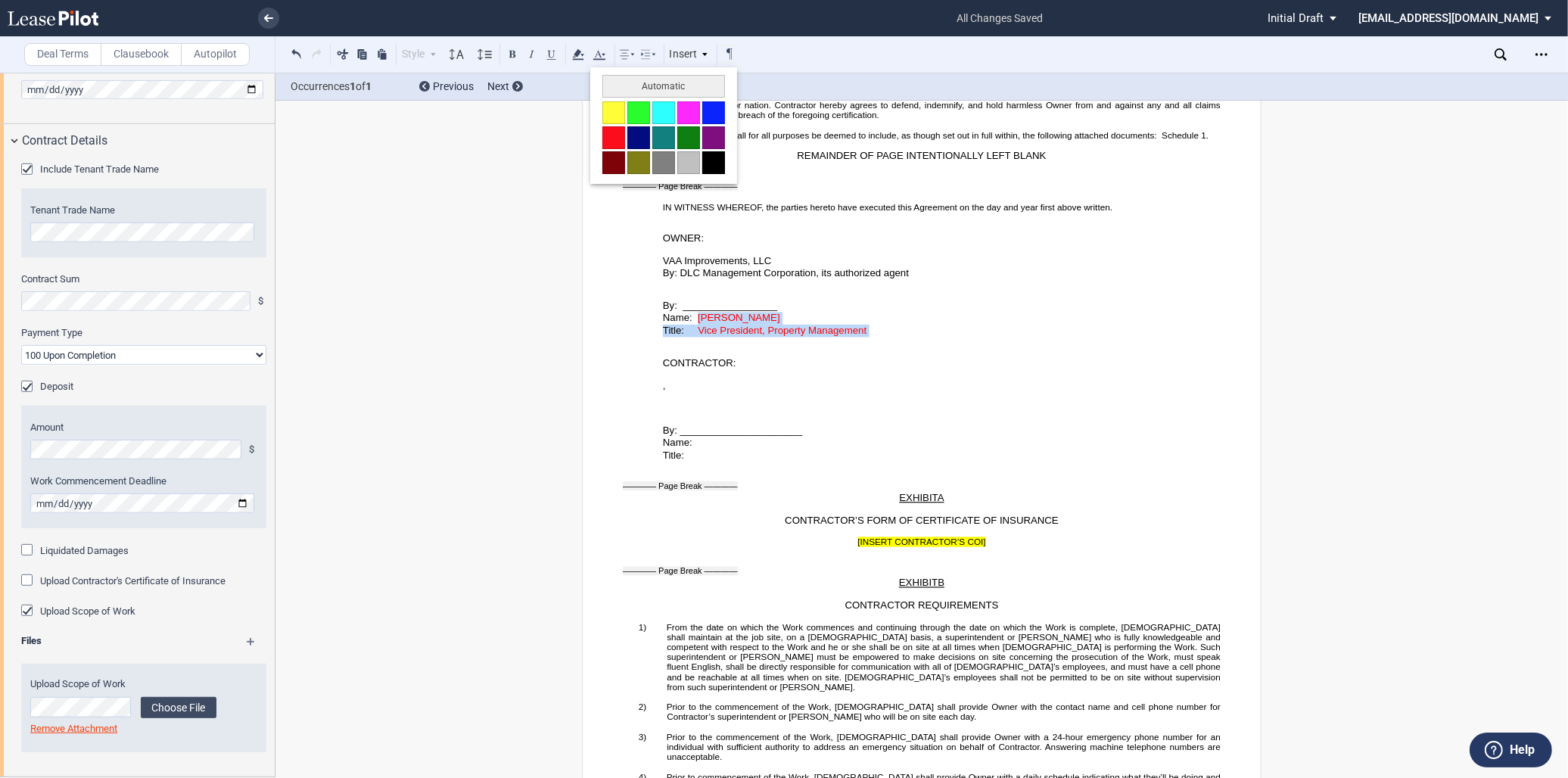
click at [709, 161] on button at bounding box center [714, 163] width 23 height 23
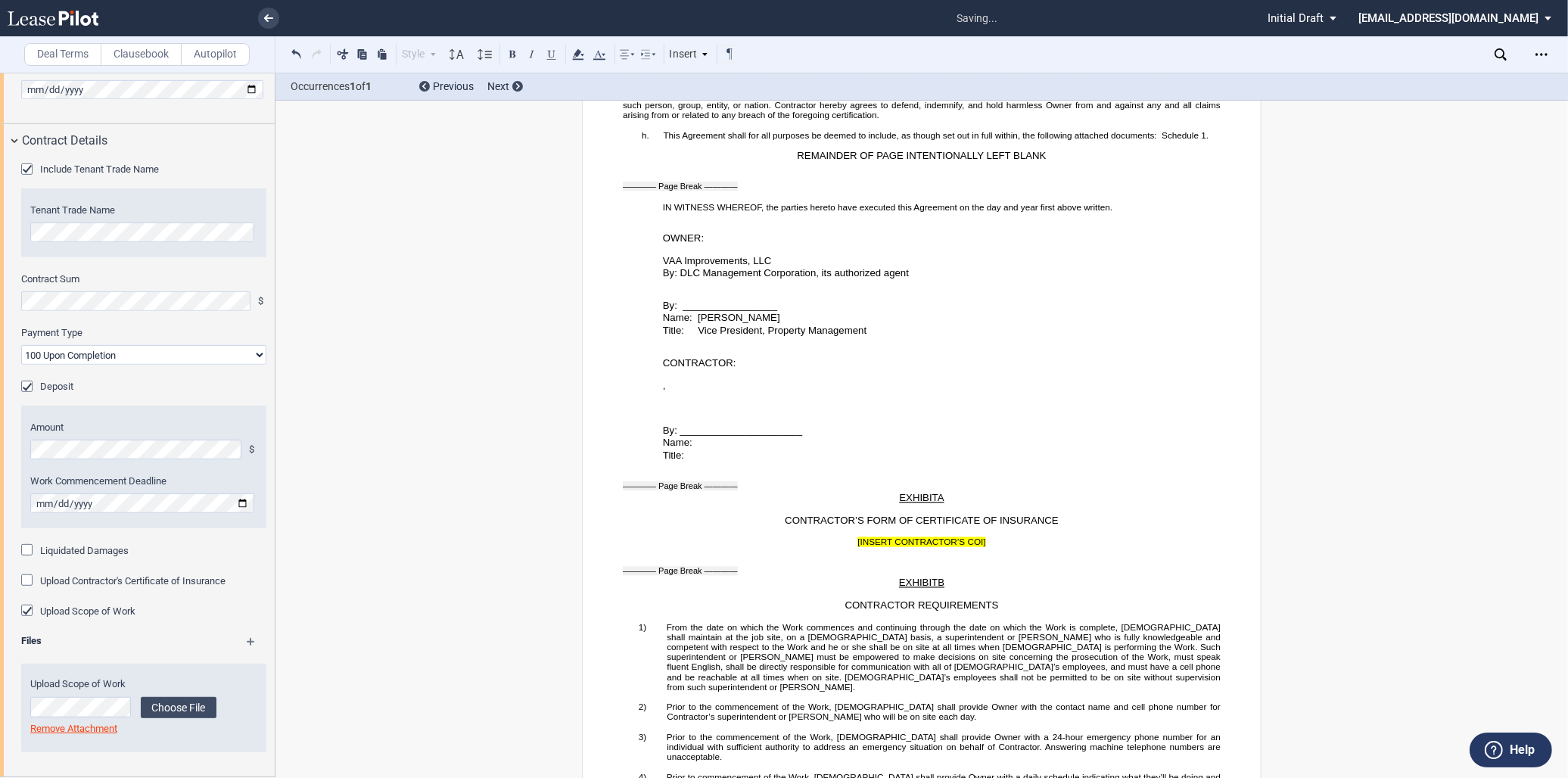
click at [860, 348] on p "﻿" at bounding box center [922, 343] width 598 height 10
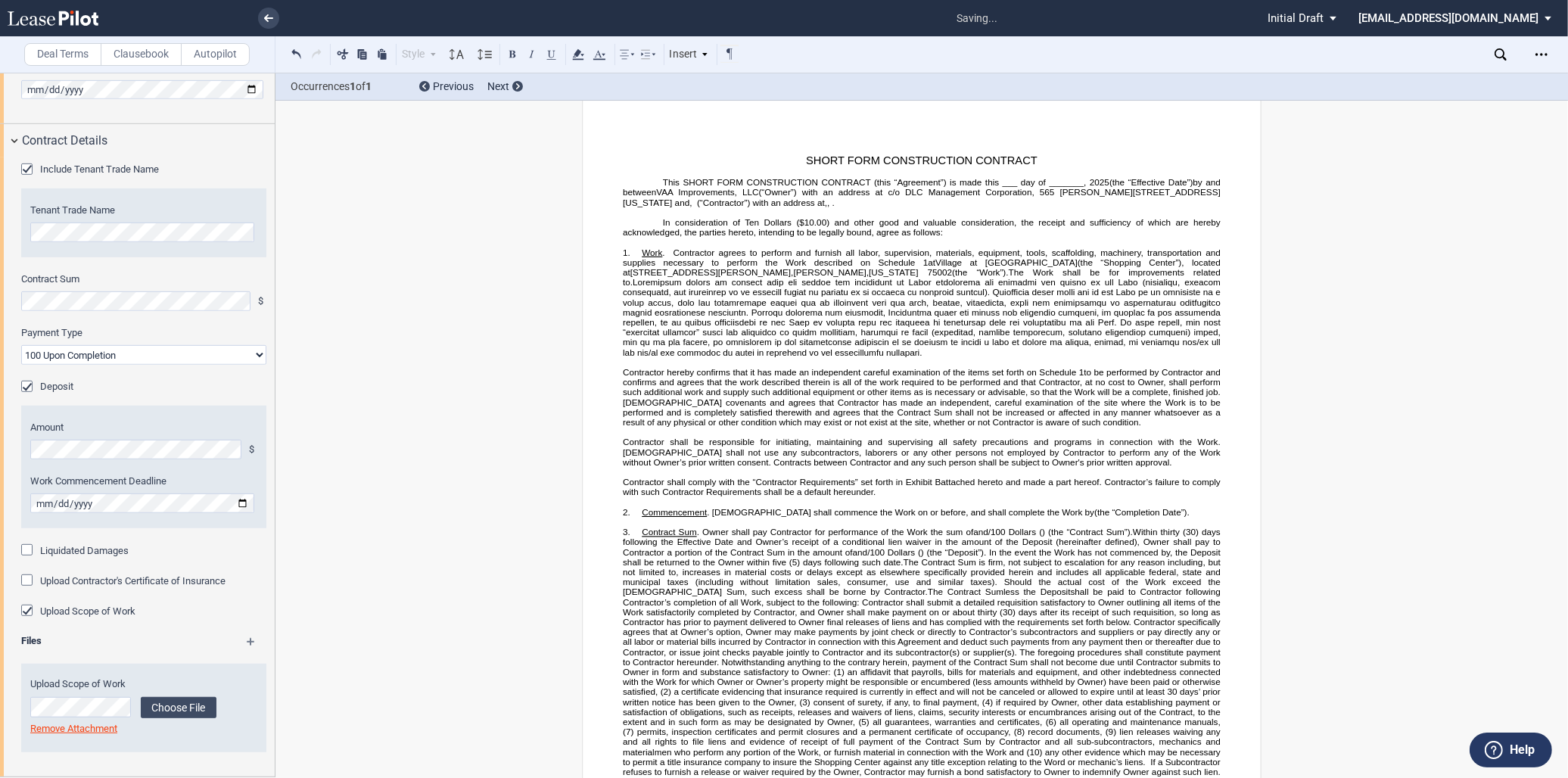
scroll to position [0, 0]
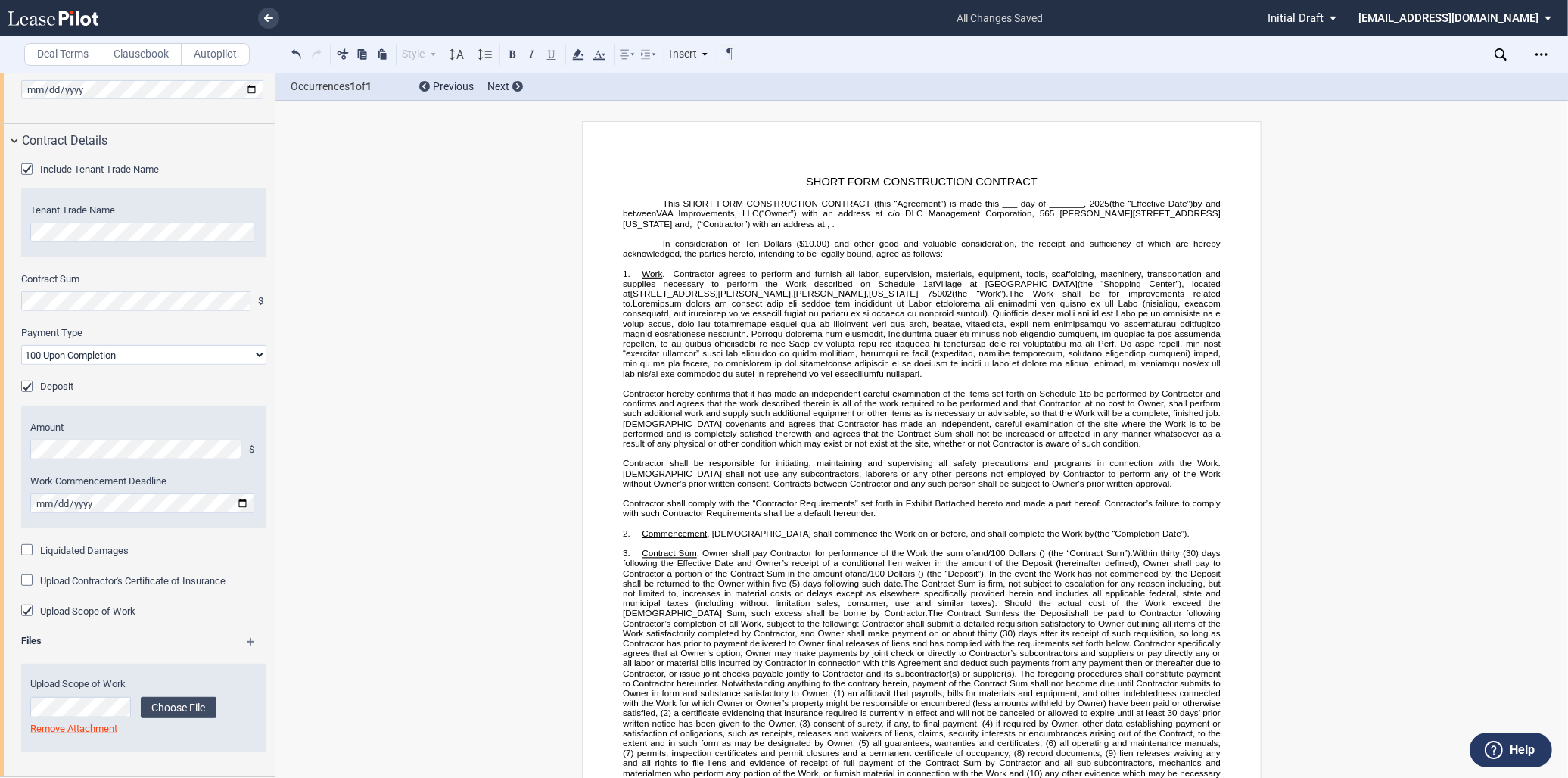
click at [791, 298] on span "," at bounding box center [792, 293] width 2 height 10
click at [863, 344] on span at bounding box center [923, 338] width 601 height 80
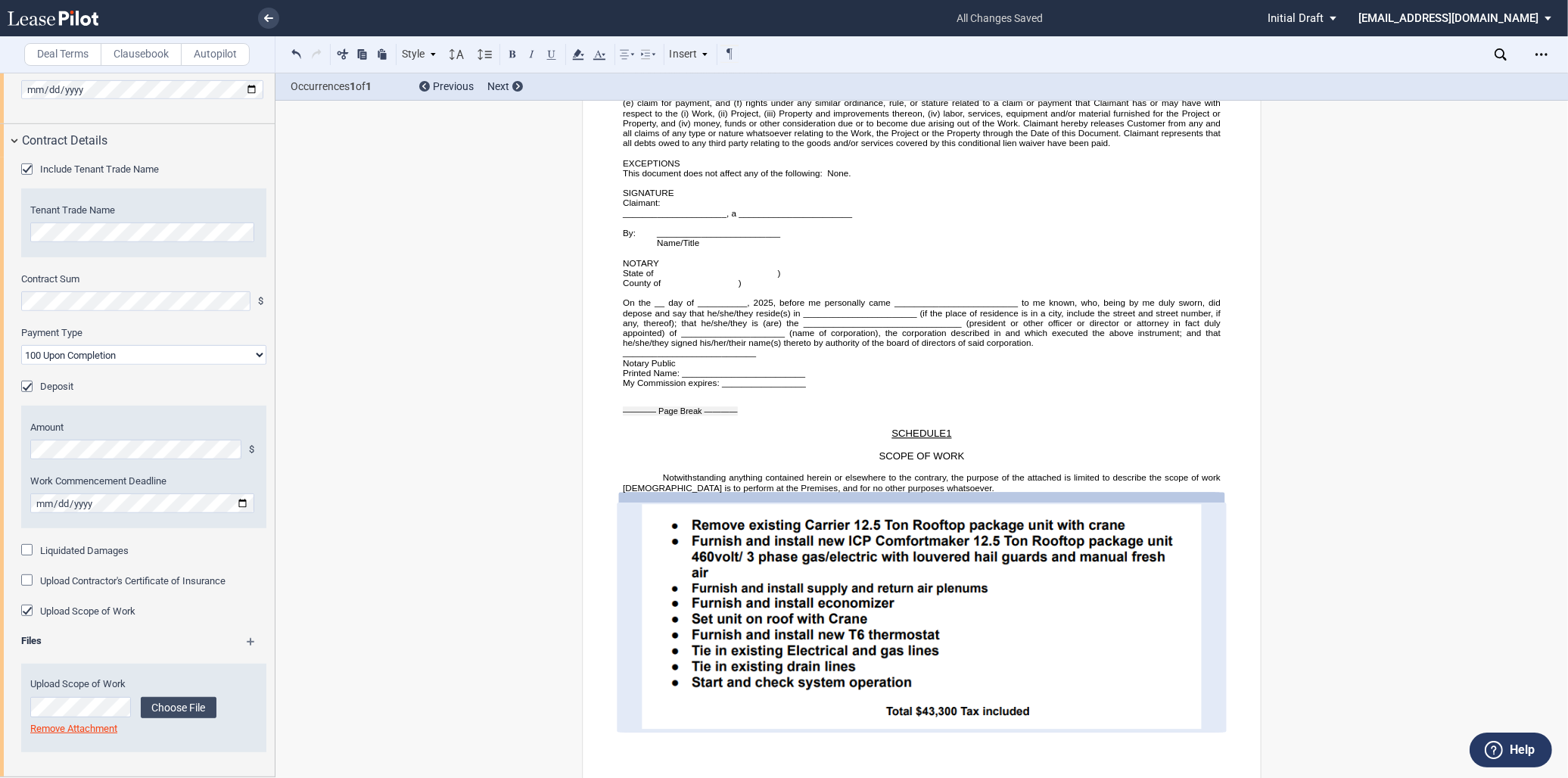
scroll to position [5295, 0]
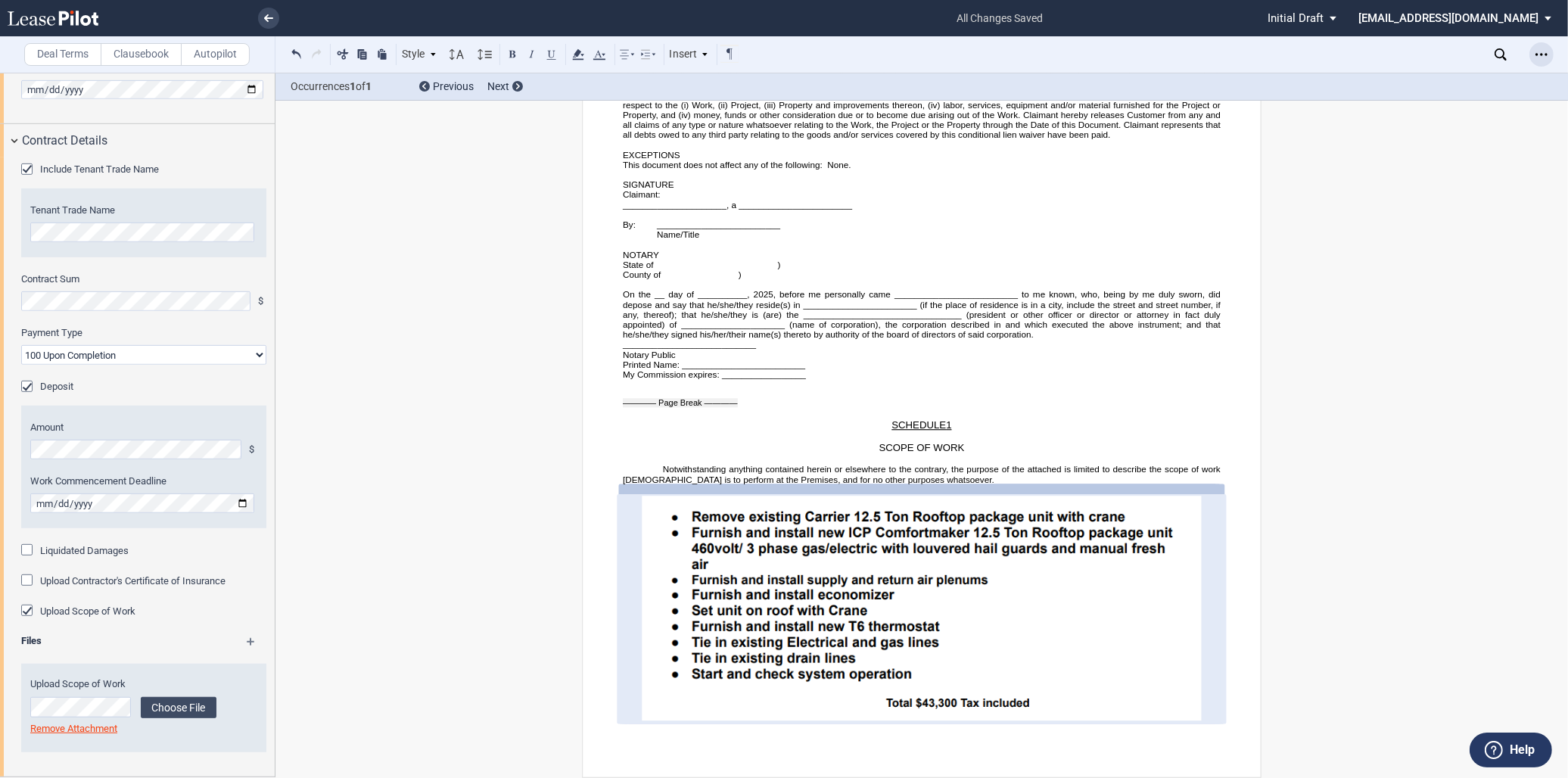
click at [1547, 54] on use "Open Lease options menu" at bounding box center [1542, 54] width 12 height 2
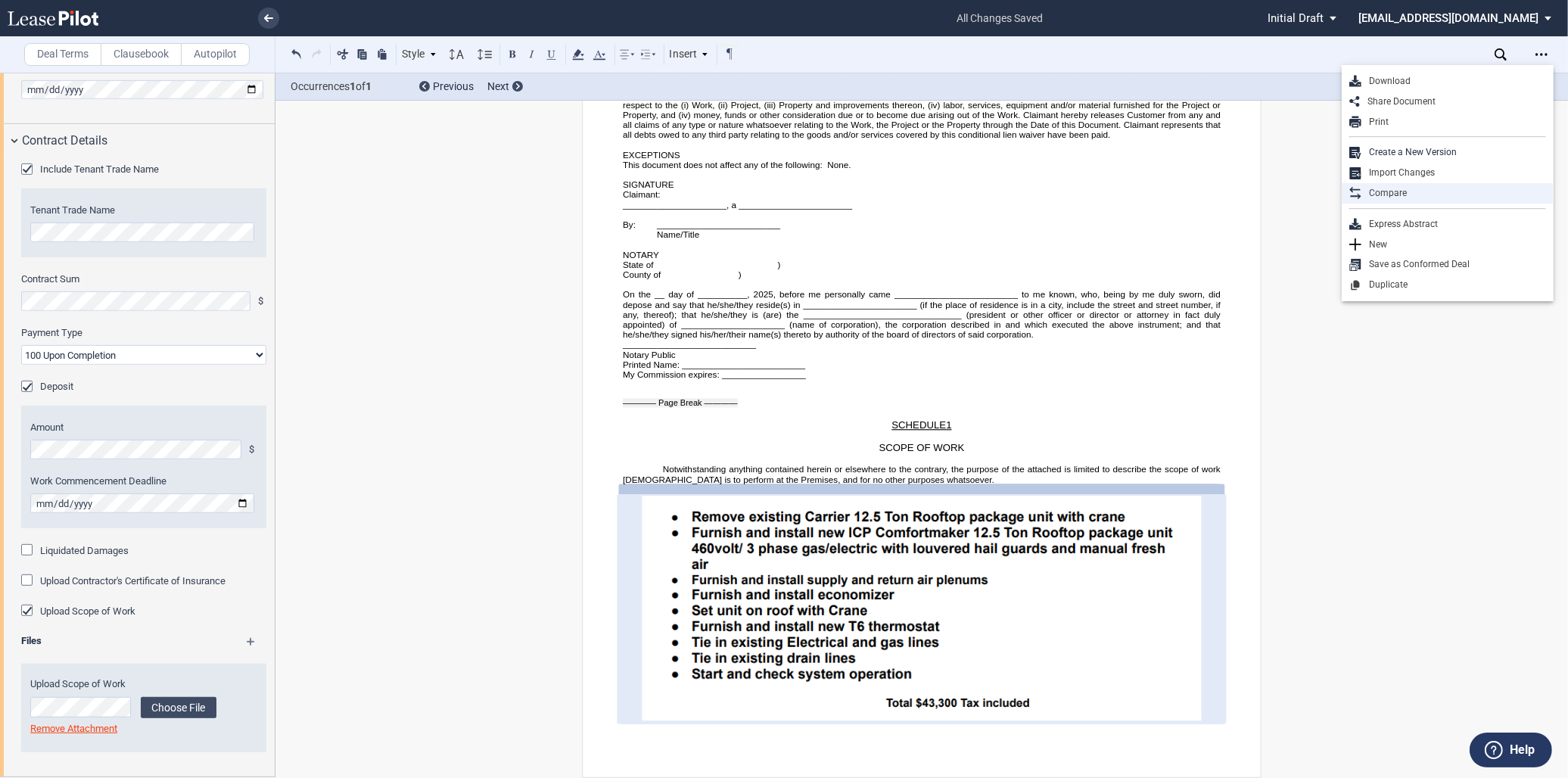
click at [1402, 193] on div "Compare" at bounding box center [1454, 194] width 185 height 13
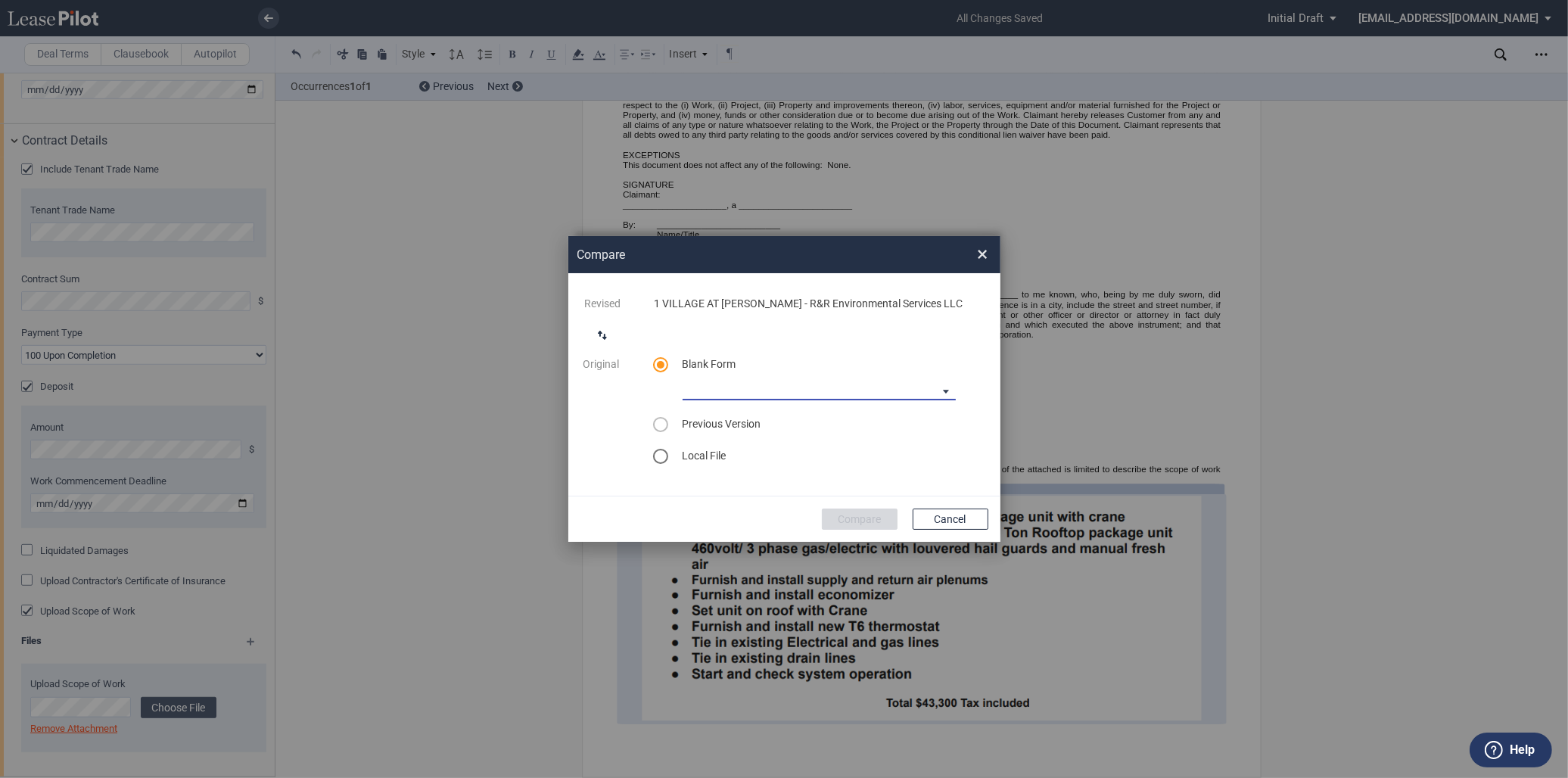
click at [805, 396] on md-select "90-10 Payment Blank Form (Construction Contract) [PHONE_NUMBER] Payment Blank F…" at bounding box center [820, 389] width 274 height 23
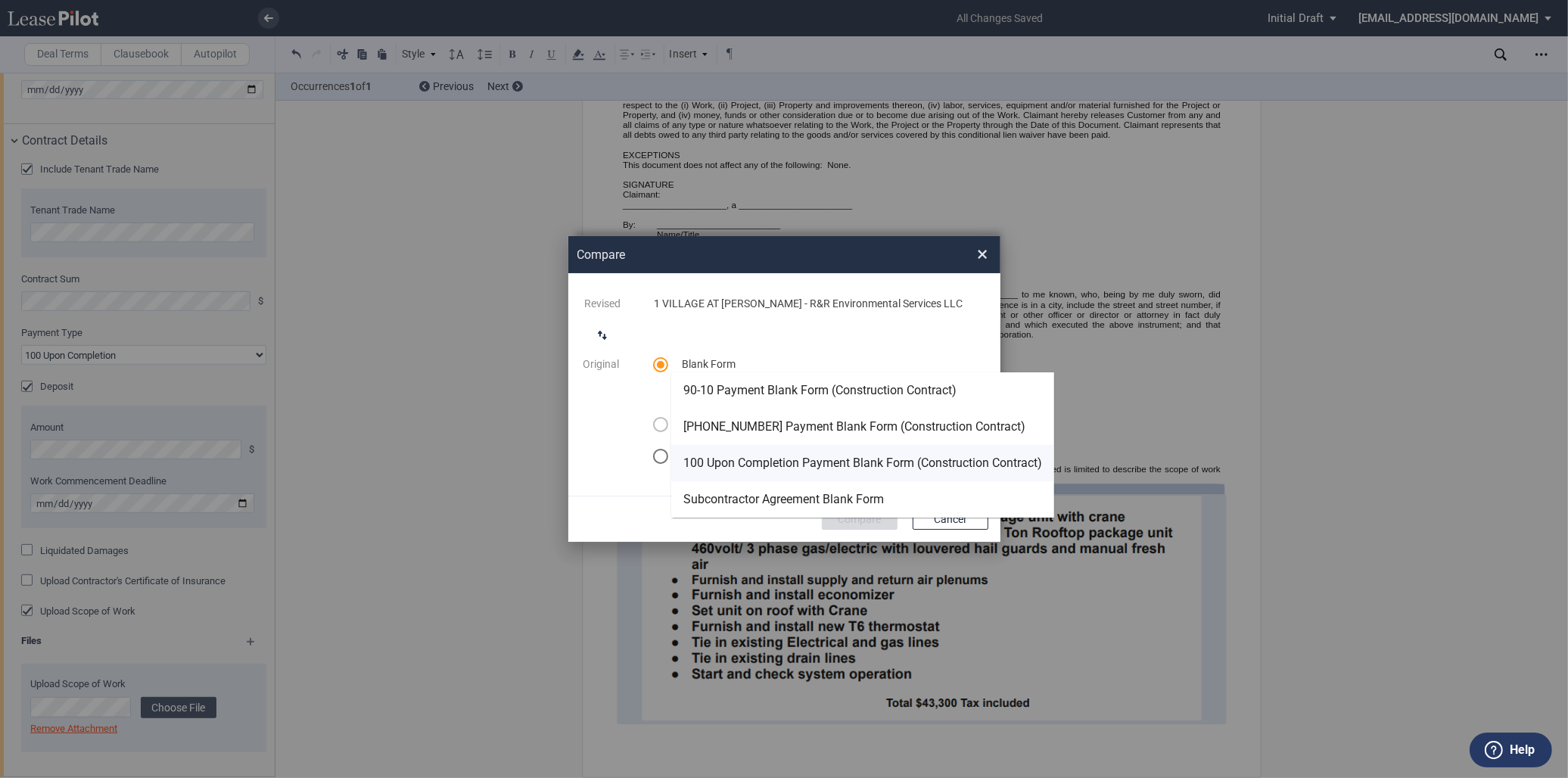
drag, startPoint x: 777, startPoint y: 458, endPoint x: 821, endPoint y: 462, distance: 44.2
click at [778, 459] on div "100 Upon Completion Payment Blank Form (Construction Contract)" at bounding box center [863, 463] width 358 height 16
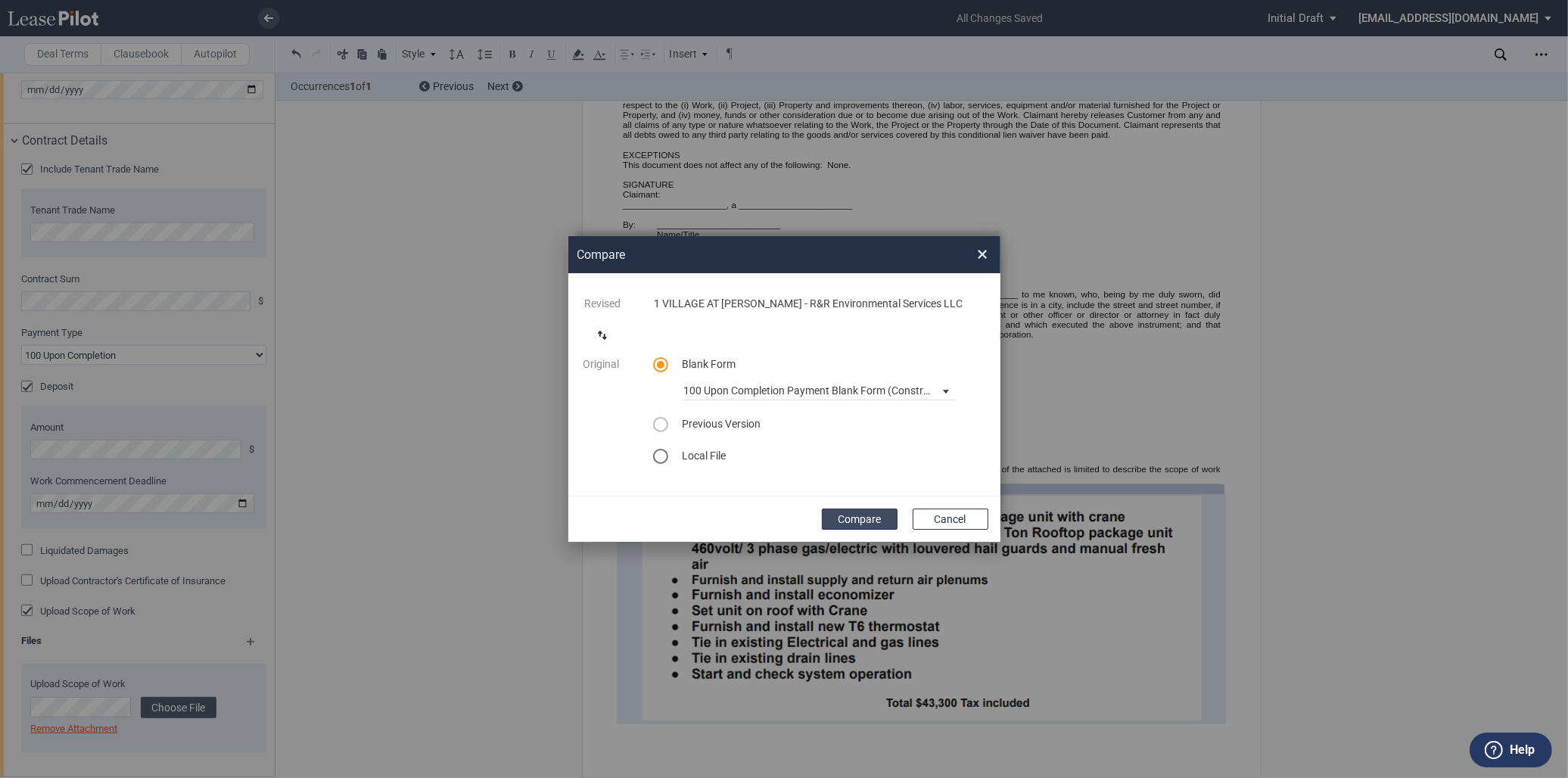
click at [869, 518] on button "Compare" at bounding box center [860, 519] width 76 height 21
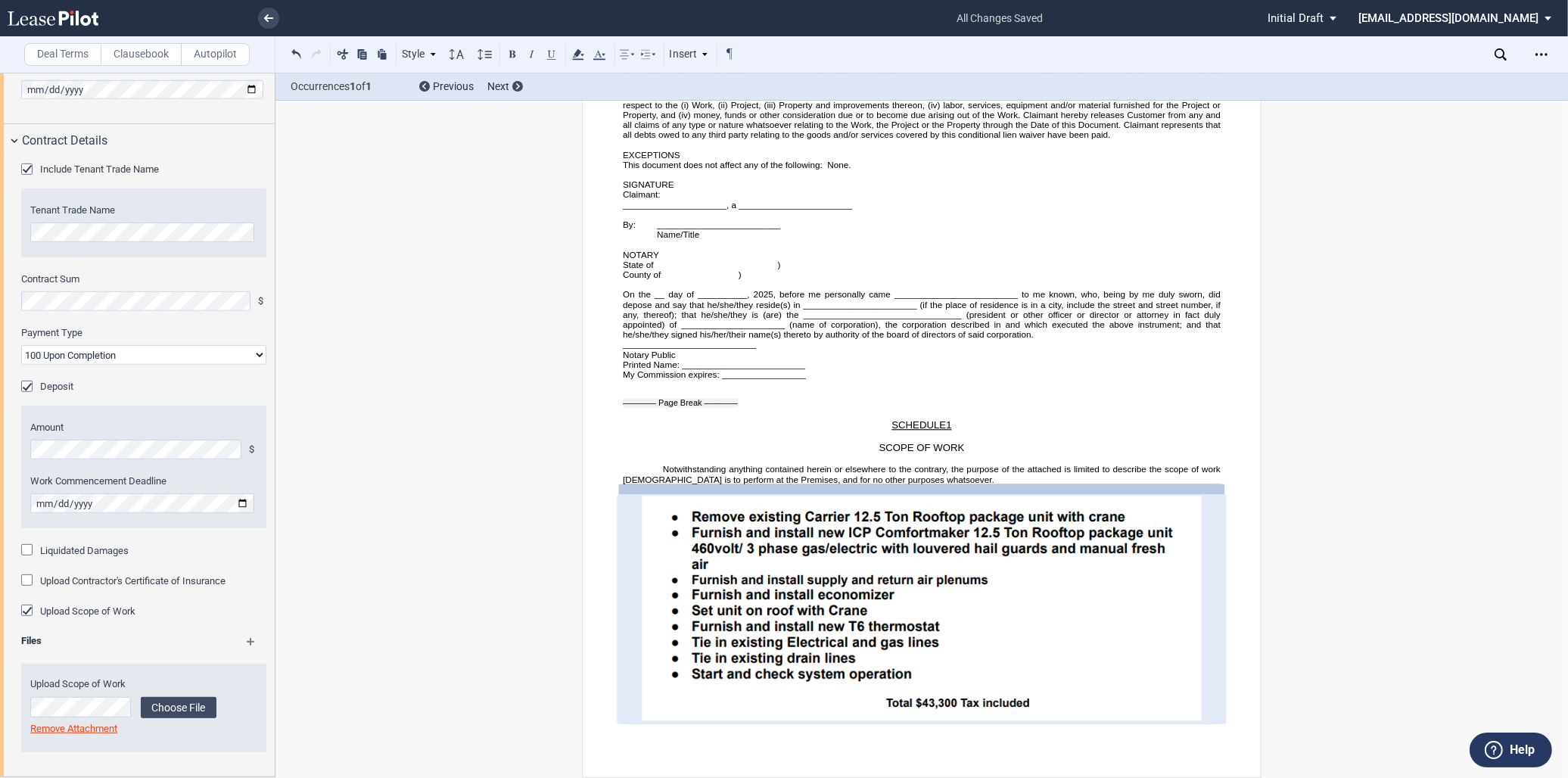
click at [1542, 59] on icon "Open Lease options menu" at bounding box center [1542, 54] width 12 height 12
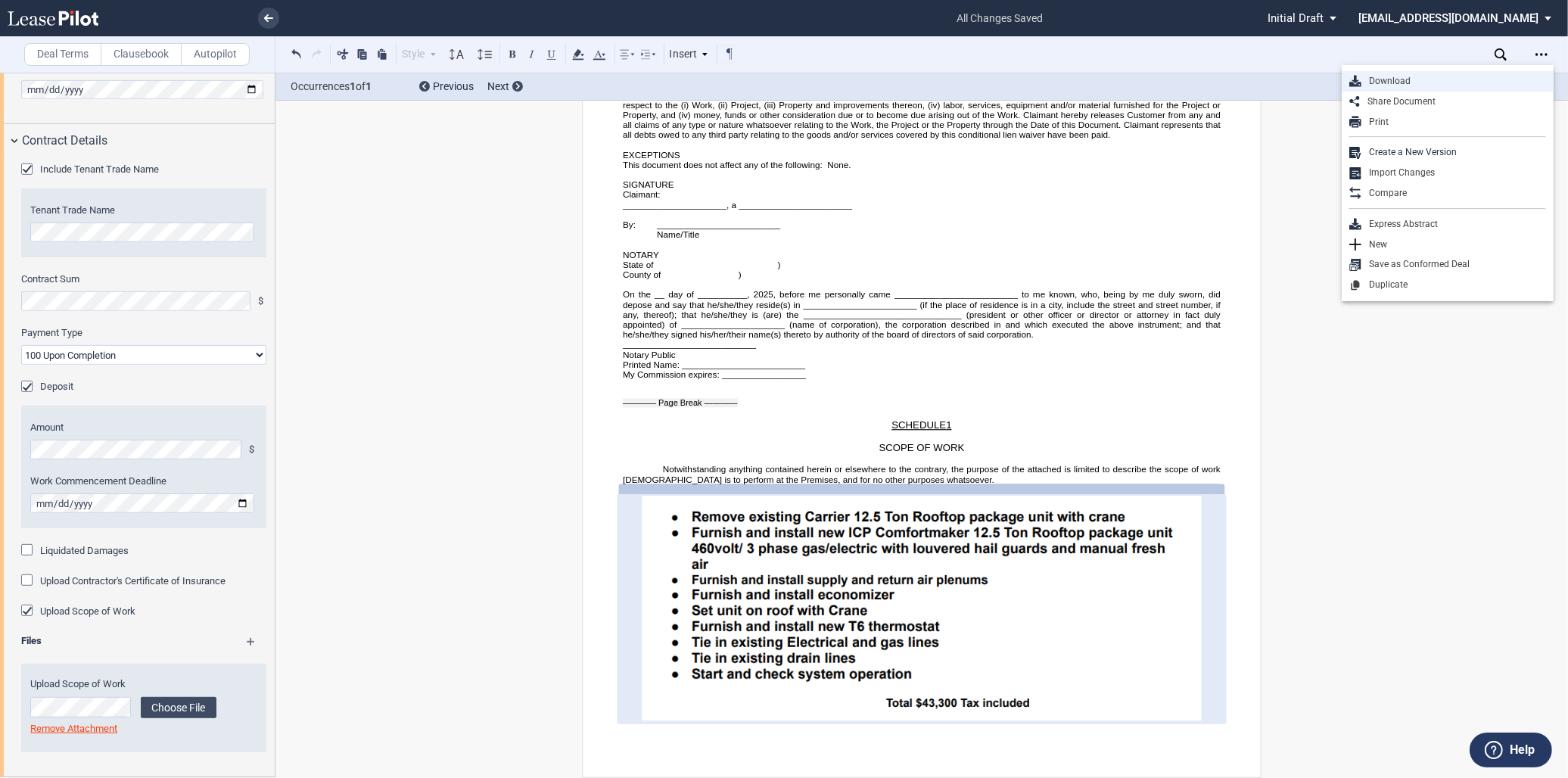
click at [1397, 79] on div "Download" at bounding box center [1454, 82] width 185 height 13
